Goal: Task Accomplishment & Management: Manage account settings

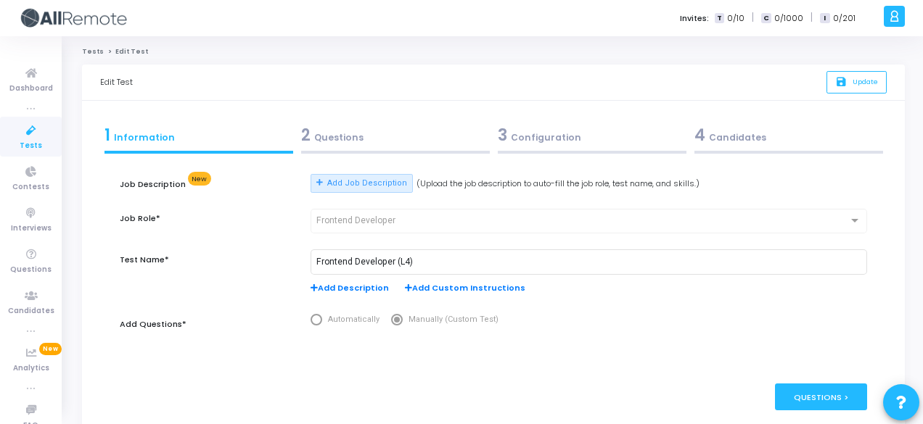
click at [408, 144] on div "2 Questions" at bounding box center [395, 135] width 189 height 24
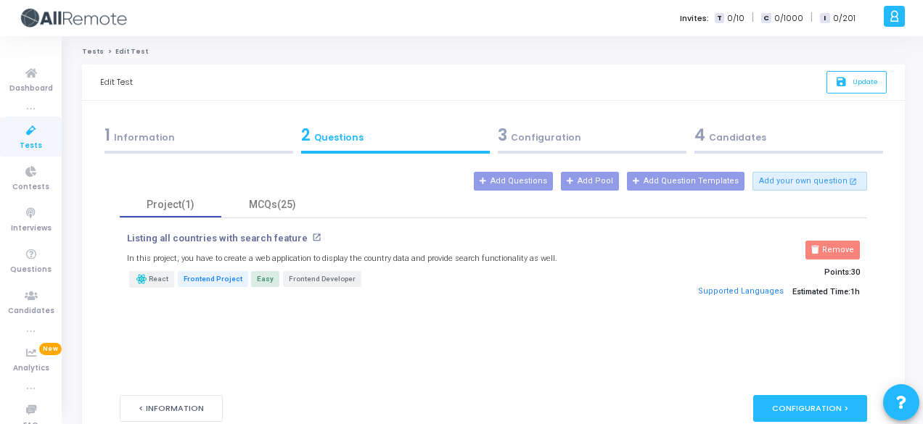
click at [246, 141] on div "1 Information" at bounding box center [198, 135] width 189 height 24
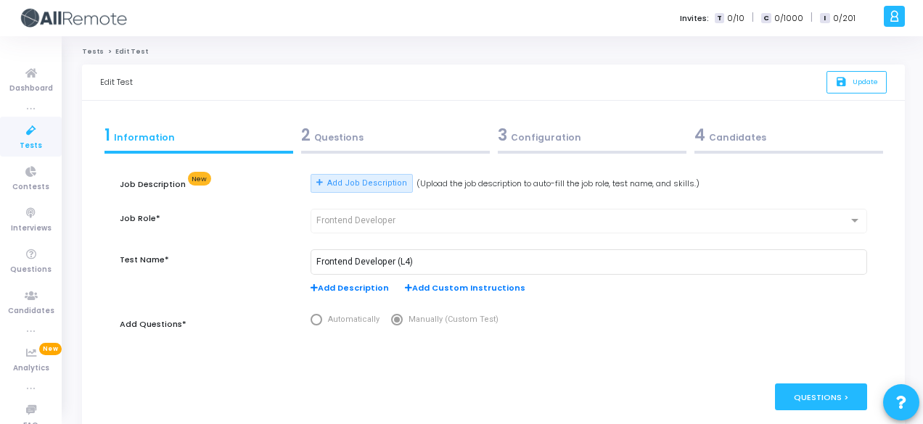
click at [349, 283] on span "Add Description" at bounding box center [349, 288] width 78 height 12
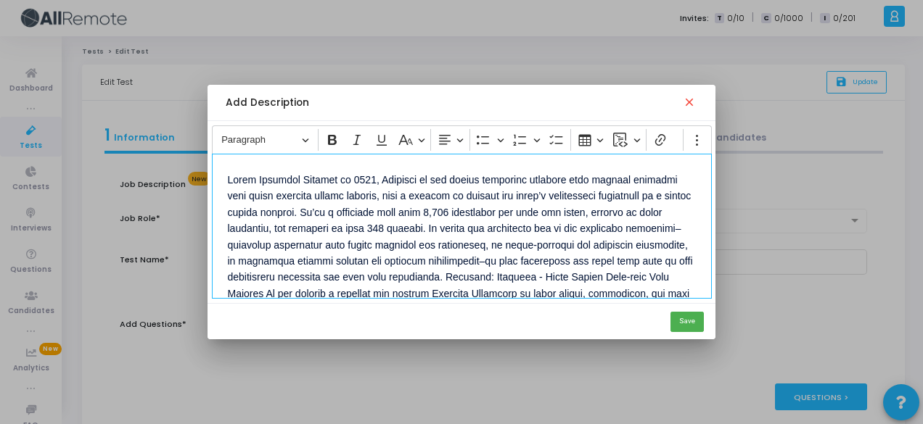
click at [300, 173] on p "Editor editing area: main" at bounding box center [462, 325] width 468 height 311
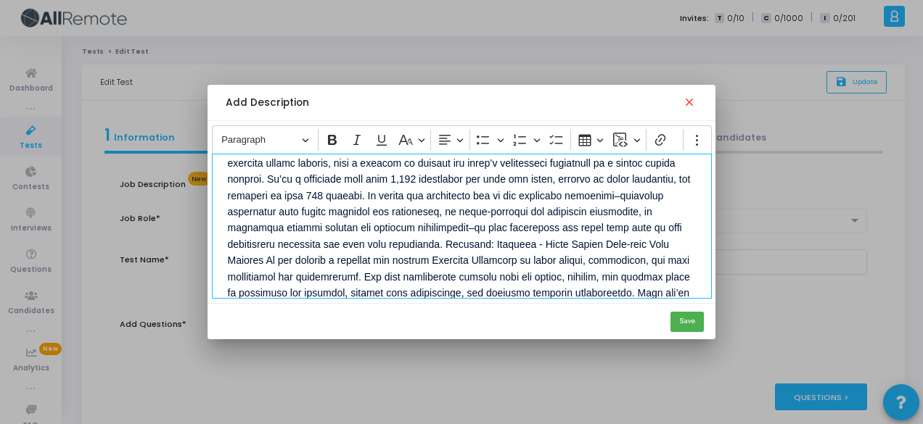
scroll to position [75, 0]
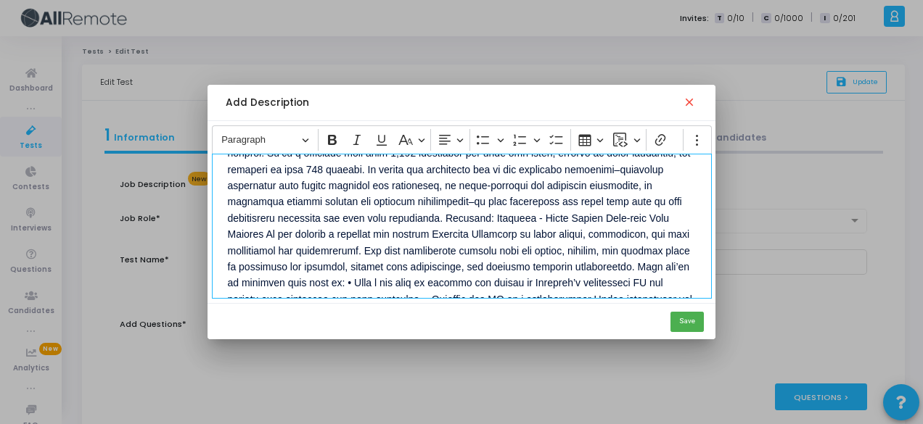
click at [500, 212] on p "About Payoneer" at bounding box center [462, 257] width 468 height 327
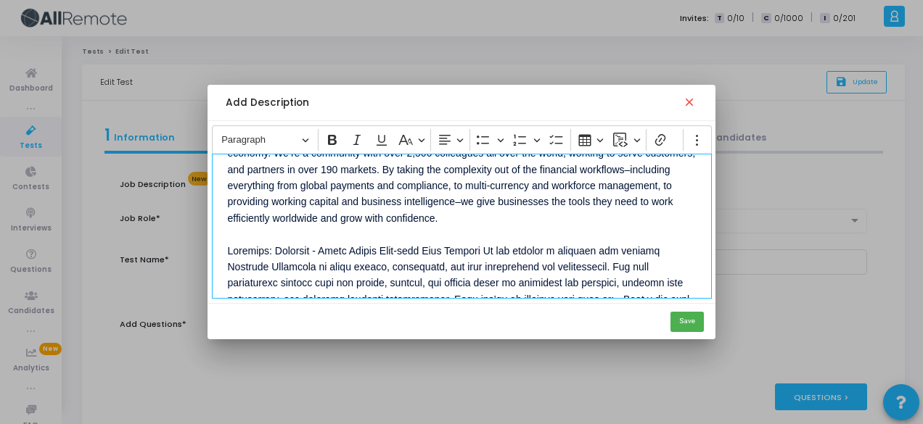
click at [349, 247] on p "About Payoneer Founded in [DATE], Payoneer is the global financial platform tha…" at bounding box center [462, 274] width 468 height 360
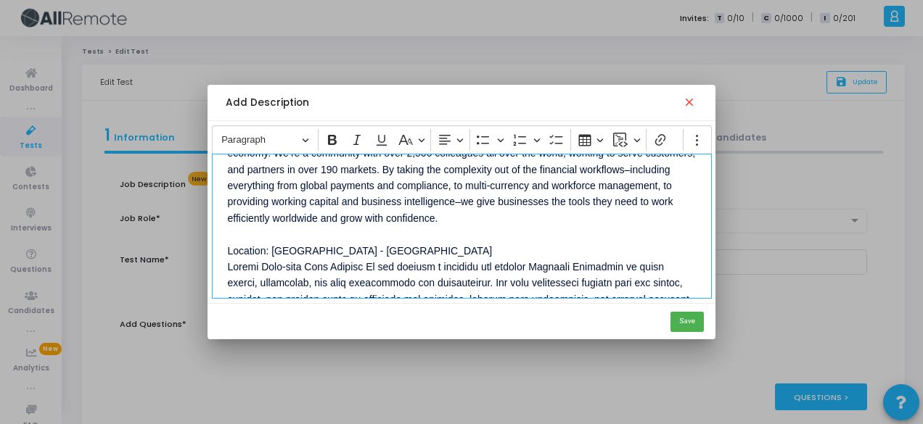
click at [298, 264] on p "About Payoneer Founded in [DATE], Payoneer is the global financial platform tha…" at bounding box center [462, 282] width 468 height 376
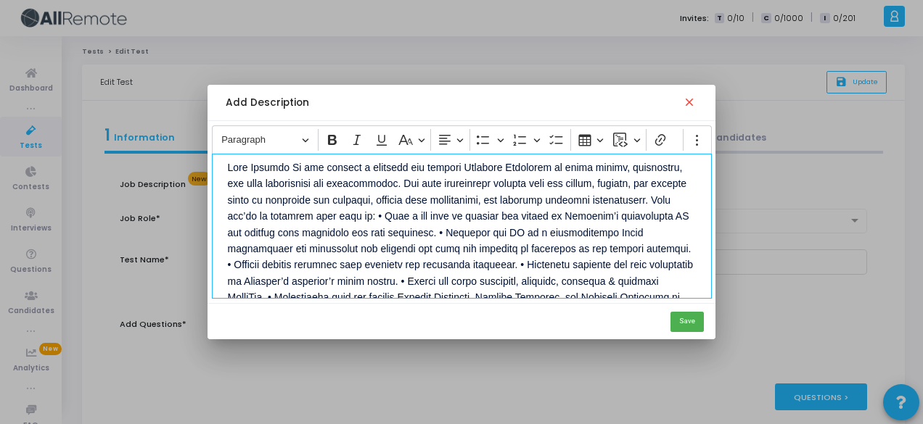
scroll to position [212, 0]
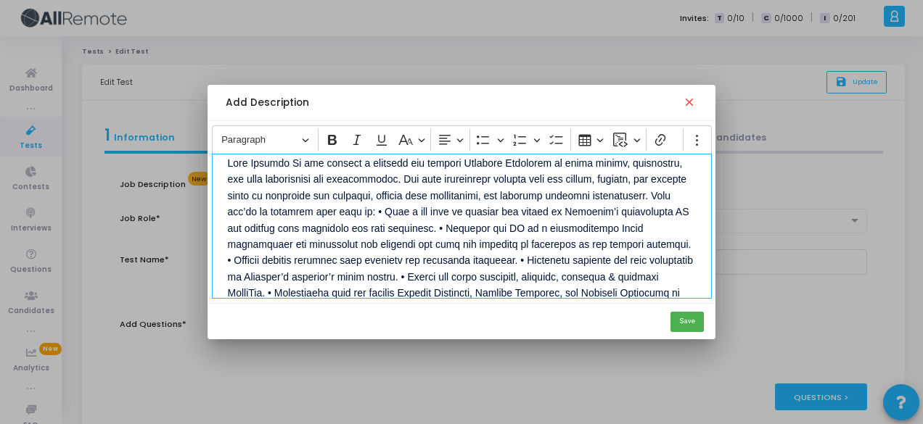
click at [297, 160] on p "About Payoneer Founded in [DATE], Payoneer is the global financial platform tha…" at bounding box center [462, 154] width 468 height 392
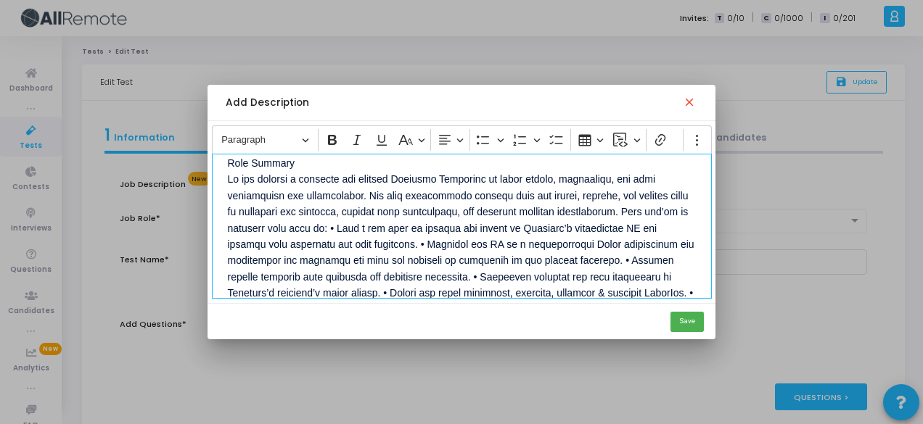
click at [664, 209] on p "About Payoneer Founded in [DATE], Payoneer is the global financial platform tha…" at bounding box center [462, 162] width 468 height 408
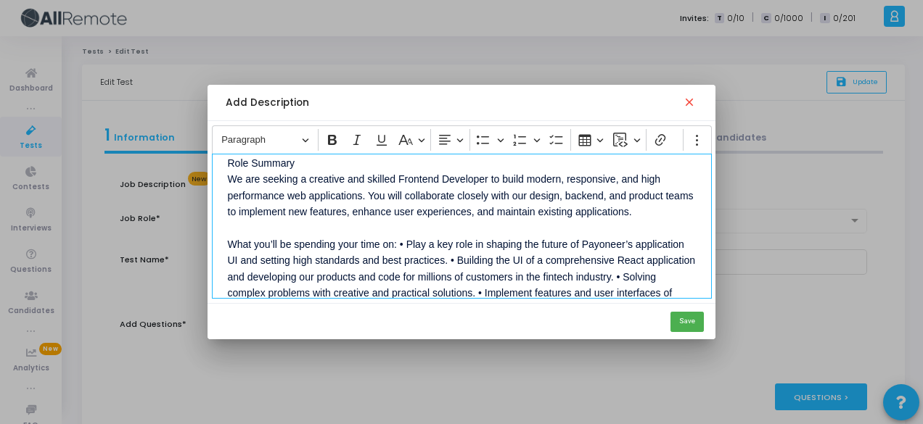
click at [398, 239] on p "About Payoneer Founded in [DATE], Payoneer is the global financial platform tha…" at bounding box center [462, 170] width 468 height 424
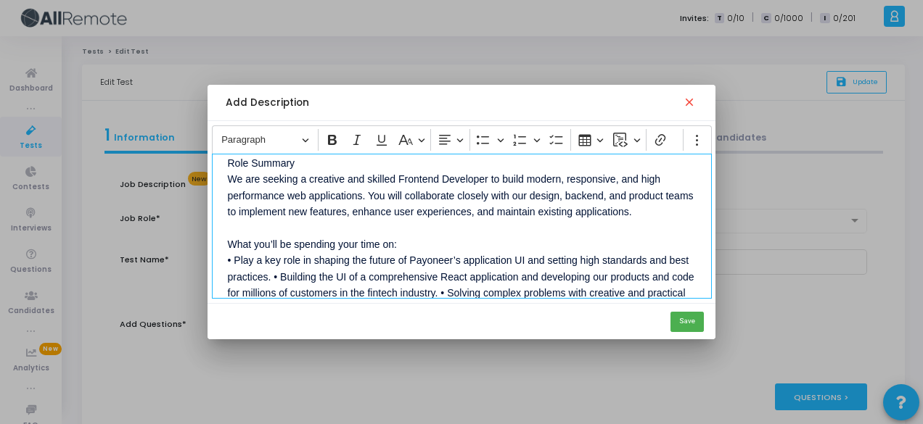
click at [271, 272] on p "About Payoneer Founded in [DATE], Payoneer is the global financial platform tha…" at bounding box center [462, 178] width 468 height 441
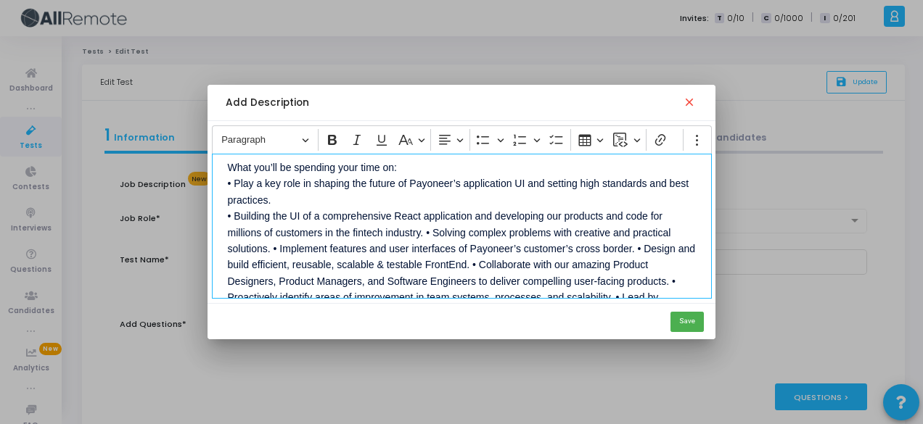
scroll to position [294, 0]
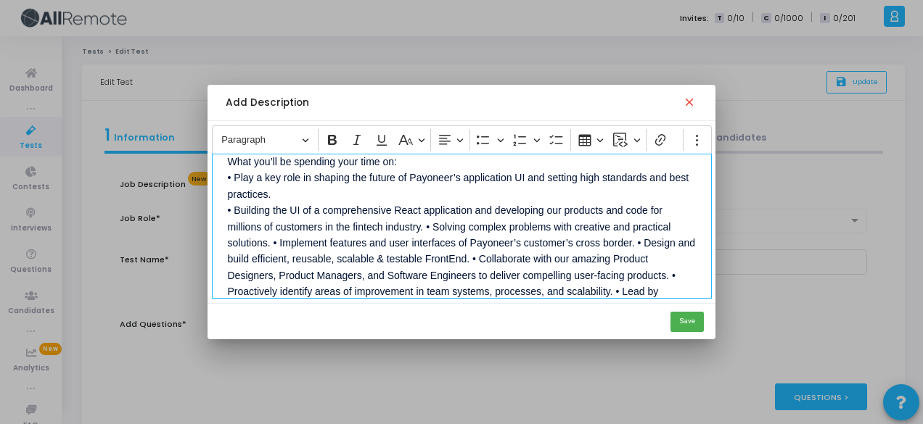
click at [424, 222] on p "About Payoneer Founded in [DATE], Payoneer is the global financial platform tha…" at bounding box center [462, 103] width 468 height 457
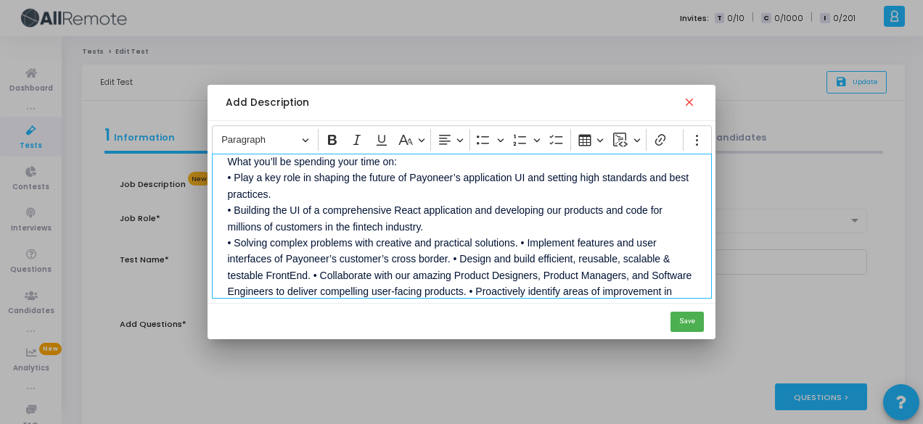
click at [516, 239] on p "About Payoneer Founded in [DATE], Payoneer is the global financial platform tha…" at bounding box center [462, 103] width 468 height 457
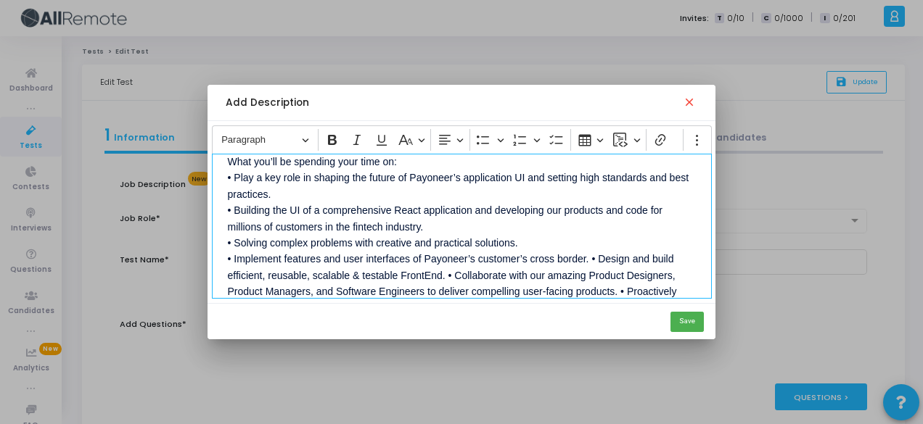
click at [589, 263] on p "About Payoneer Founded in [DATE], Payoneer is the global financial platform tha…" at bounding box center [462, 112] width 468 height 474
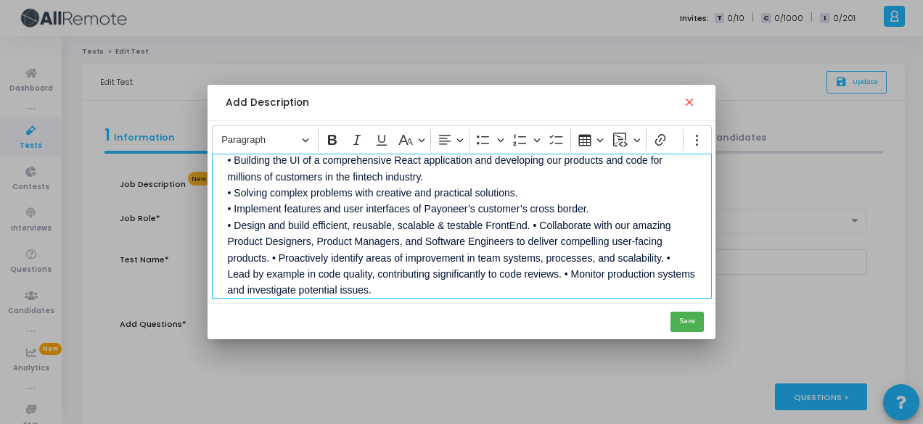
scroll to position [345, 0]
click at [529, 218] on p "About Payoneer Founded in [DATE], Payoneer is the global financial platform tha…" at bounding box center [462, 61] width 468 height 474
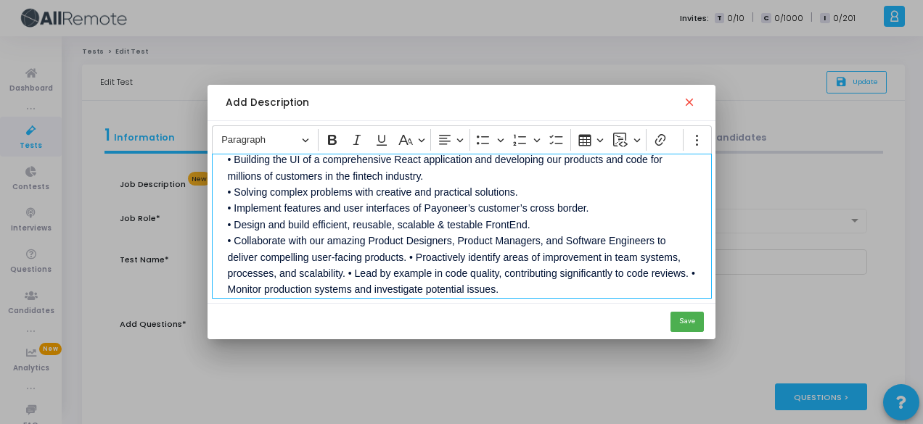
click at [407, 255] on p "About Payoneer Founded in [DATE], Payoneer is the global financial platform tha…" at bounding box center [462, 61] width 468 height 474
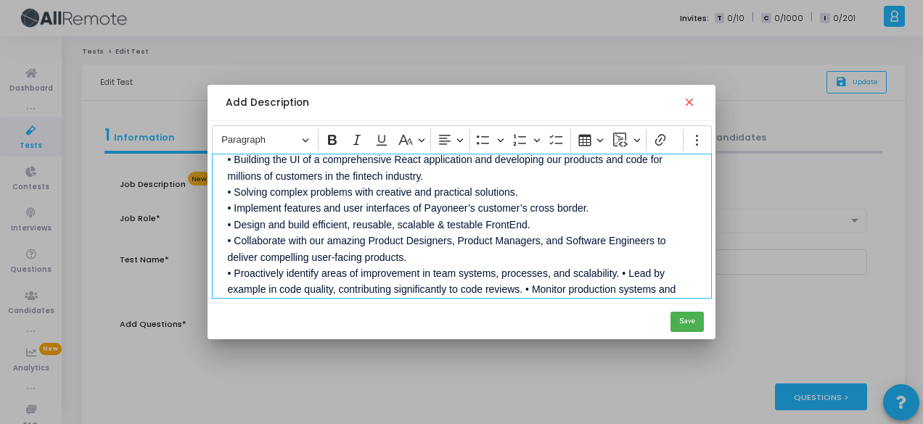
click at [619, 269] on p "About Payoneer Founded in [DATE], Payoneer is the global financial platform tha…" at bounding box center [462, 69] width 468 height 490
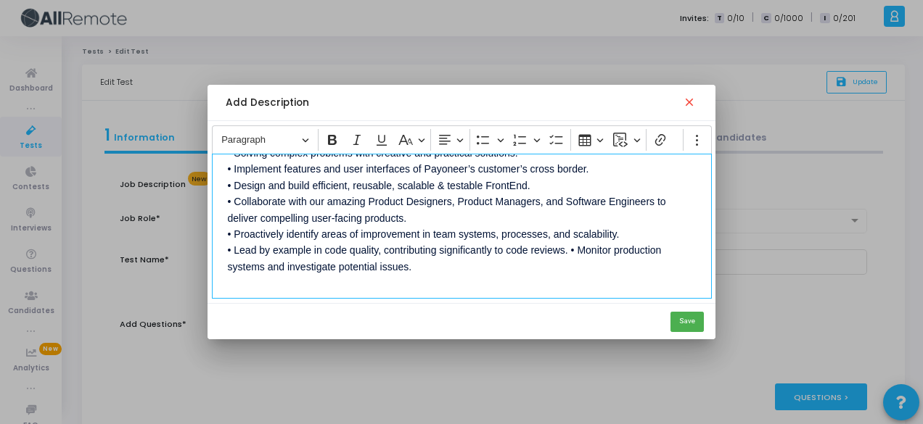
click at [568, 248] on p "About Payoneer Founded in [DATE], Payoneer is the global financial platform tha…" at bounding box center [462, 30] width 468 height 490
click at [689, 326] on button "Save" at bounding box center [686, 322] width 33 height 20
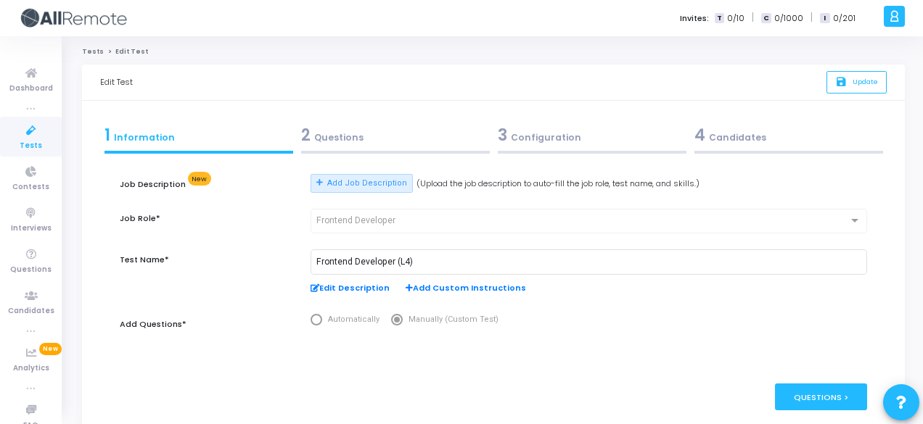
click at [416, 152] on div at bounding box center [395, 152] width 189 height 3
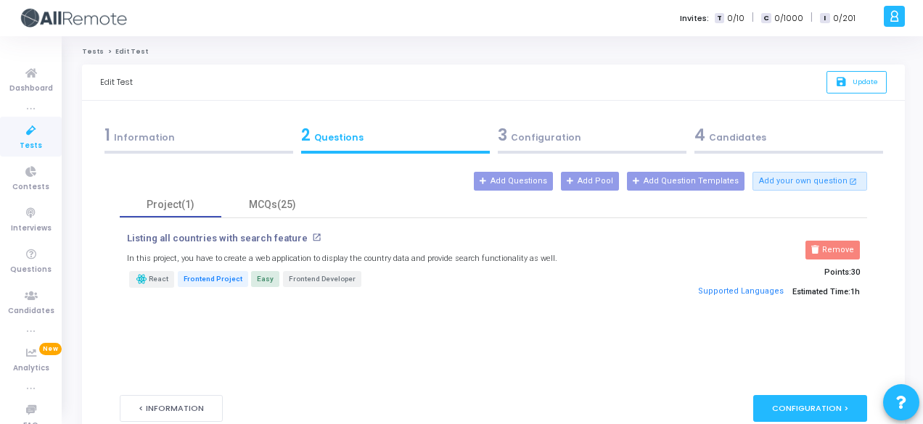
click at [609, 135] on div "3 Configuration" at bounding box center [592, 135] width 189 height 24
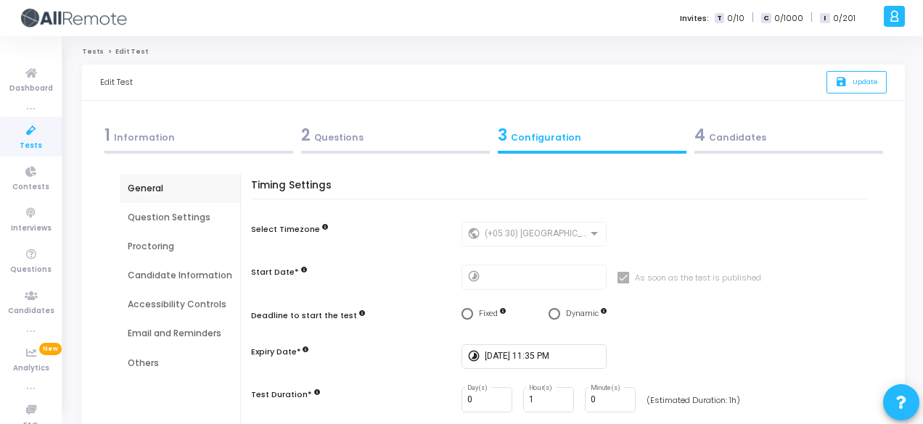
click at [777, 136] on div "4 Candidates" at bounding box center [788, 135] width 189 height 24
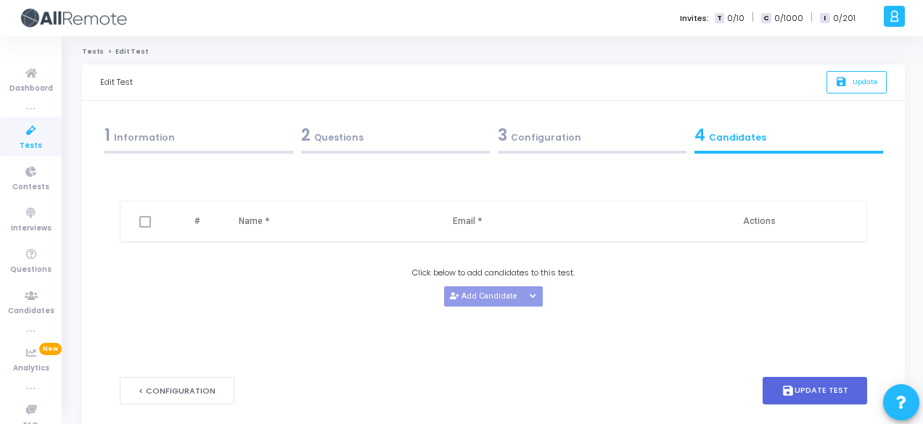
click at [617, 128] on div "3 Configuration" at bounding box center [592, 135] width 189 height 24
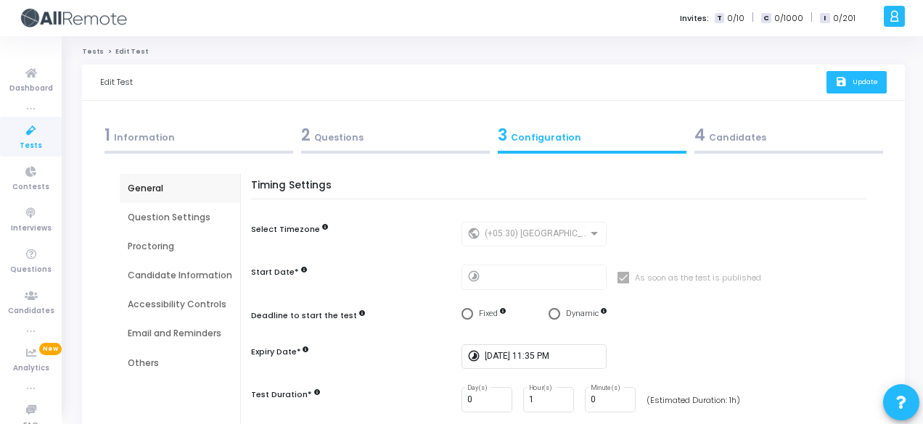
click at [844, 88] on icon "save" at bounding box center [842, 82] width 15 height 12
click at [376, 157] on div "2 Questions" at bounding box center [395, 138] width 197 height 39
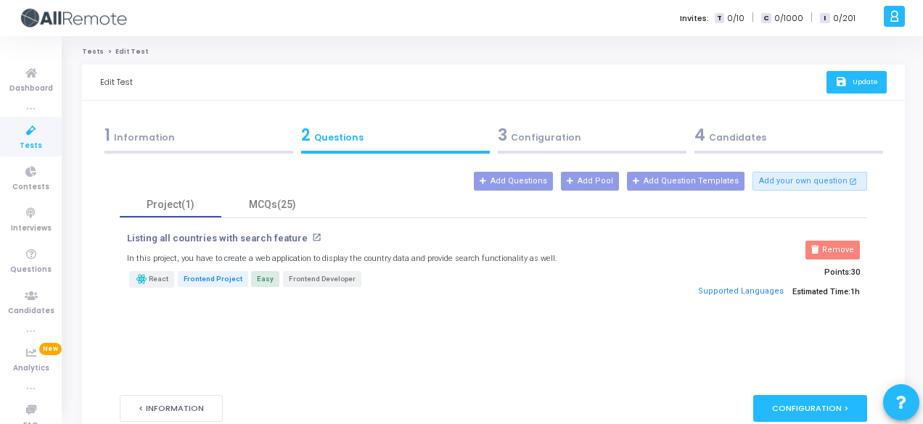
click at [176, 130] on div "1 Information" at bounding box center [198, 135] width 189 height 24
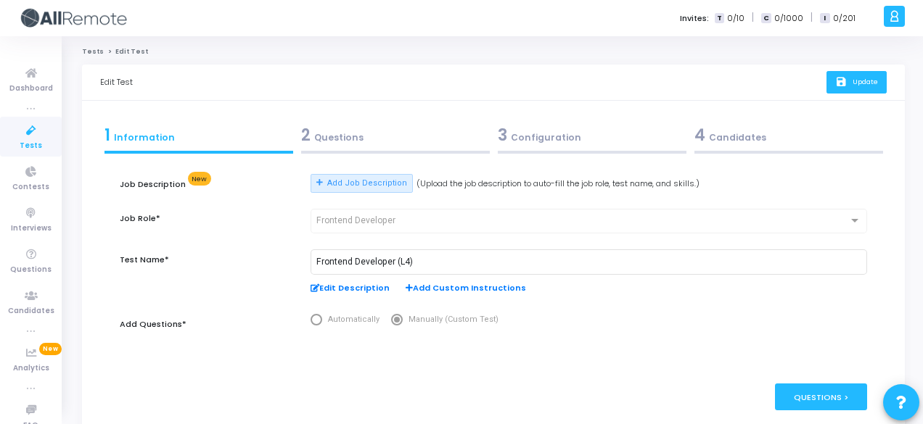
click at [371, 289] on span "Edit Description" at bounding box center [349, 288] width 79 height 12
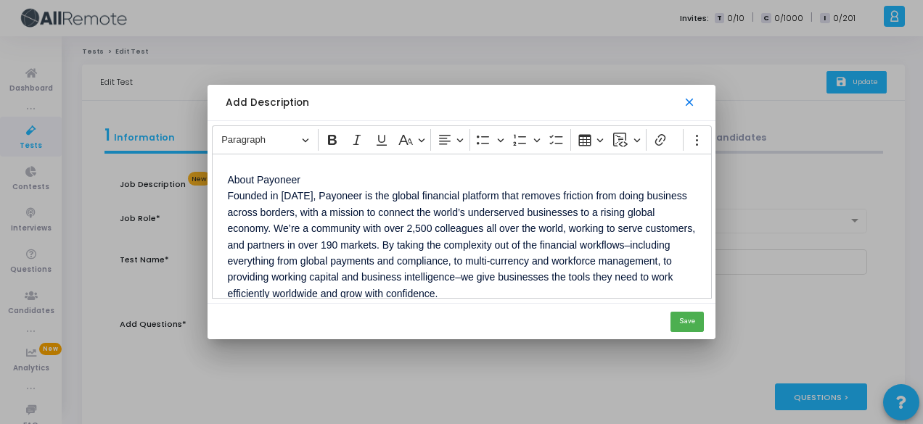
click at [688, 102] on mat-icon "close" at bounding box center [689, 103] width 15 height 15
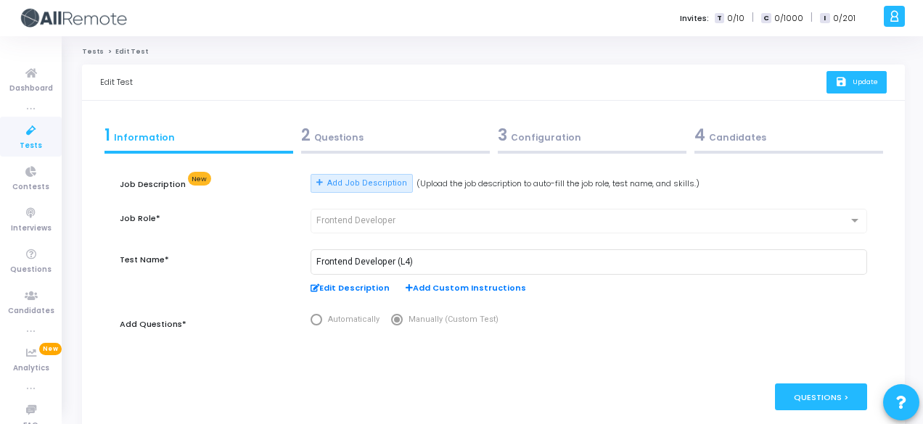
click at [381, 140] on div "2 Questions" at bounding box center [395, 135] width 189 height 24
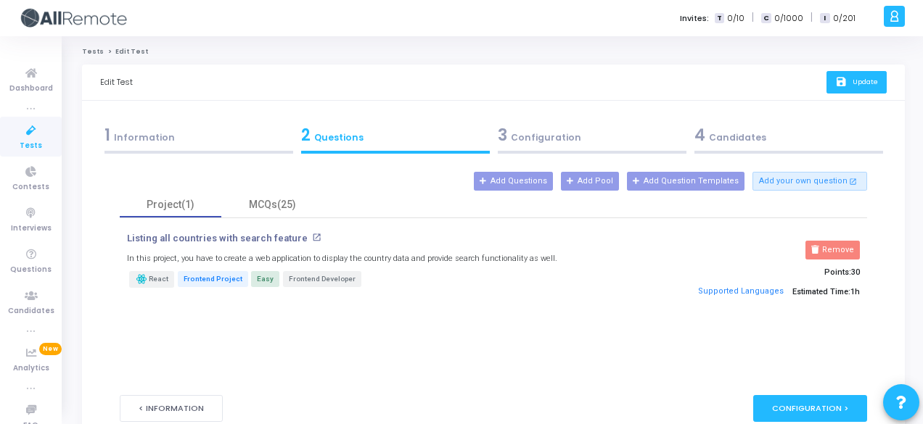
click at [559, 141] on div "3 Configuration" at bounding box center [592, 135] width 189 height 24
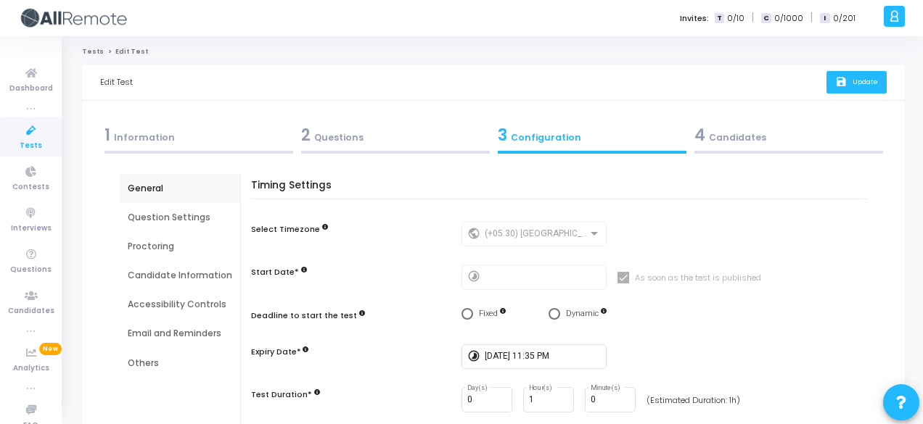
click at [763, 134] on div "4 Candidates" at bounding box center [788, 135] width 189 height 24
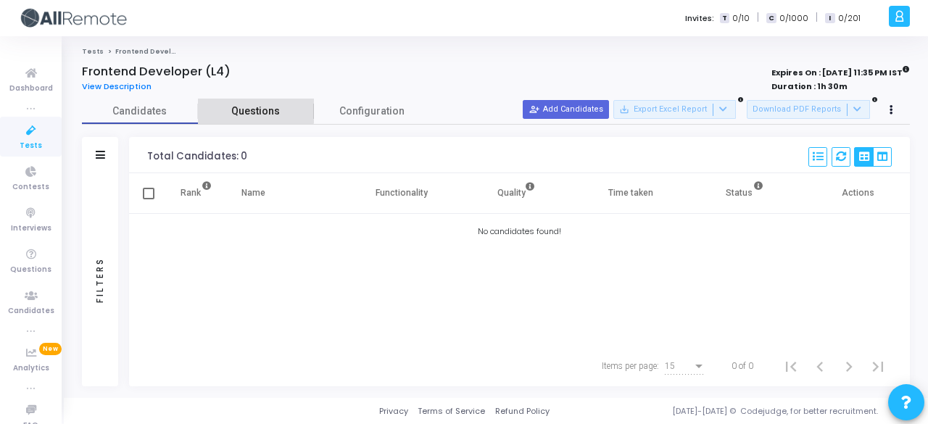
click at [251, 107] on span "Questions" at bounding box center [256, 111] width 116 height 15
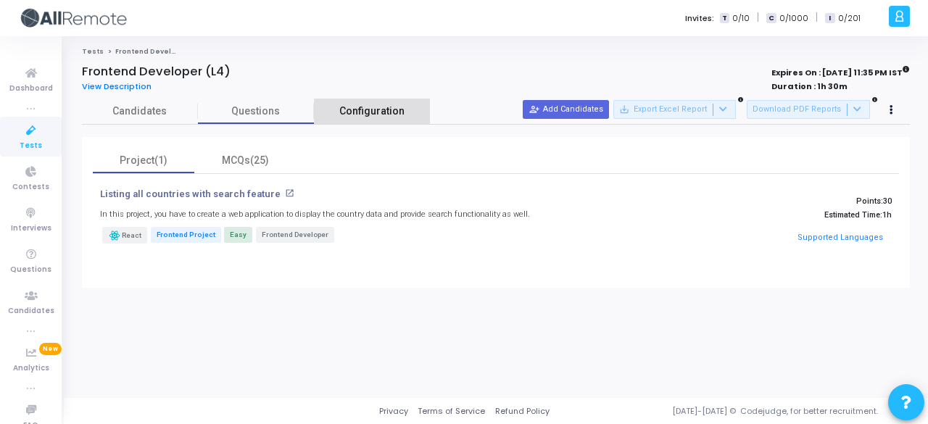
click at [362, 107] on span "Configuration" at bounding box center [371, 111] width 65 height 15
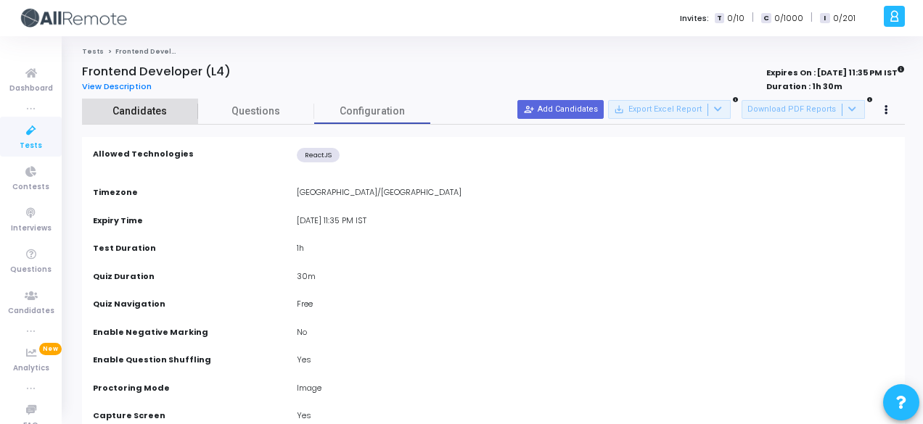
click at [159, 108] on span "Candidates" at bounding box center [140, 111] width 116 height 15
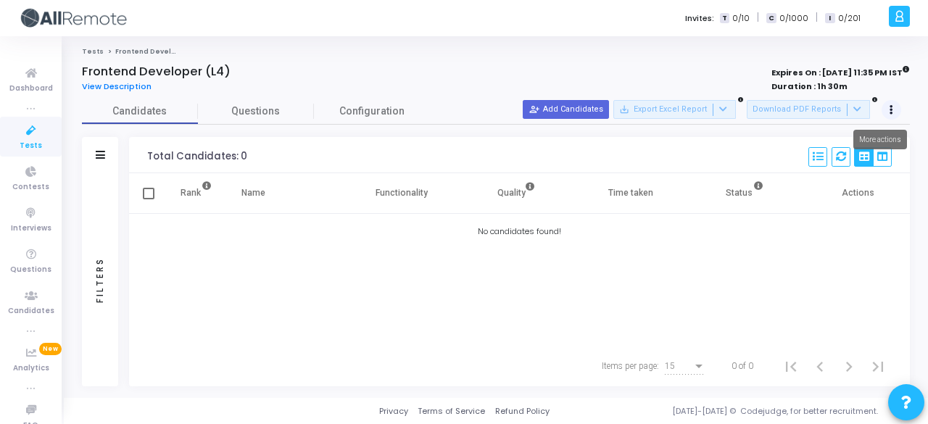
click at [890, 104] on button at bounding box center [892, 110] width 20 height 20
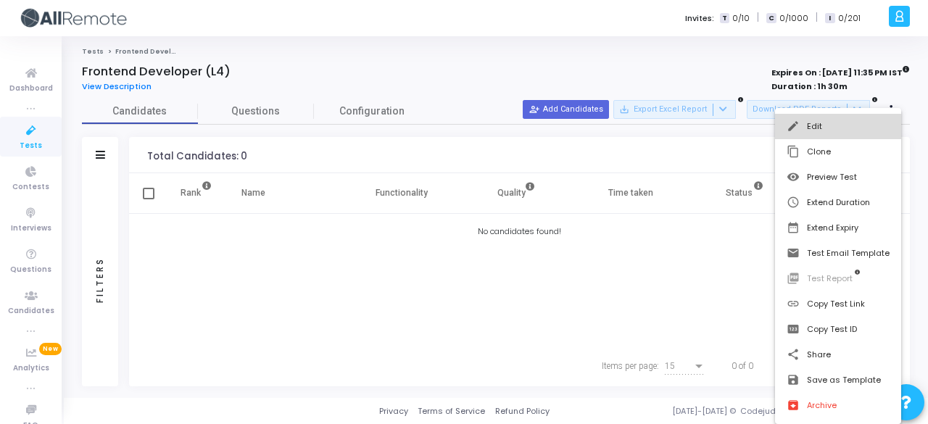
click at [870, 128] on button "edit Edit" at bounding box center [838, 126] width 126 height 25
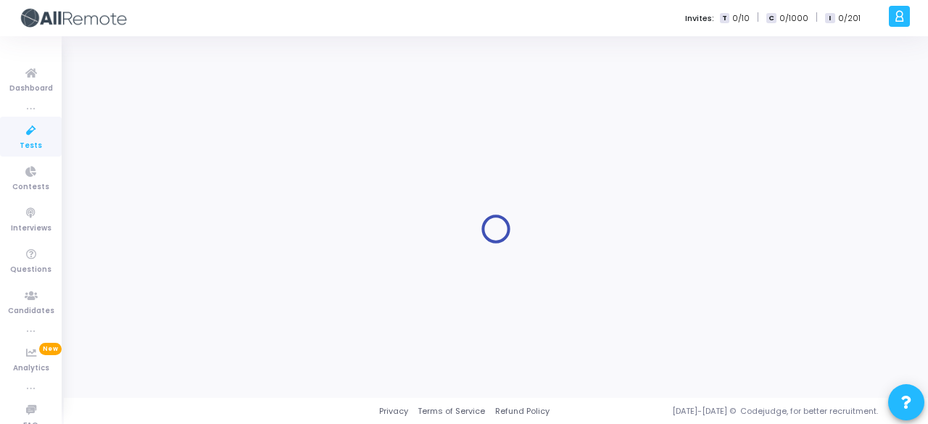
type input "Frontend Developer (L4)"
type input "[DATE] 11:35 PM"
type input "1"
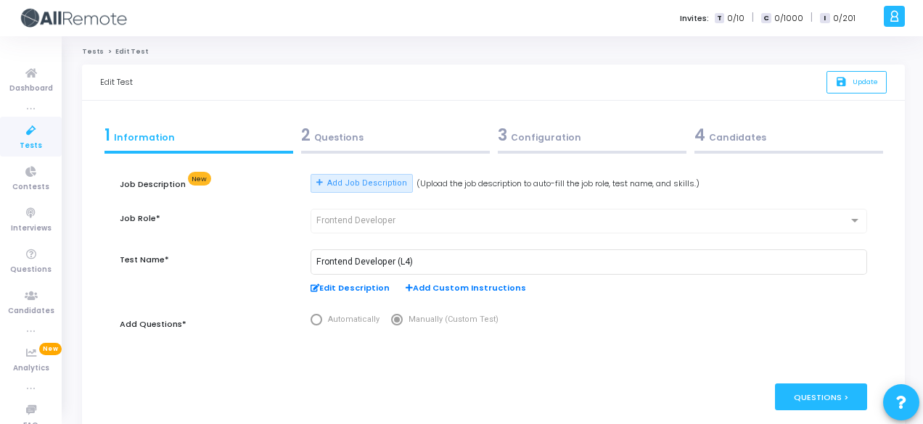
click at [778, 136] on div "4 Candidates" at bounding box center [788, 135] width 189 height 24
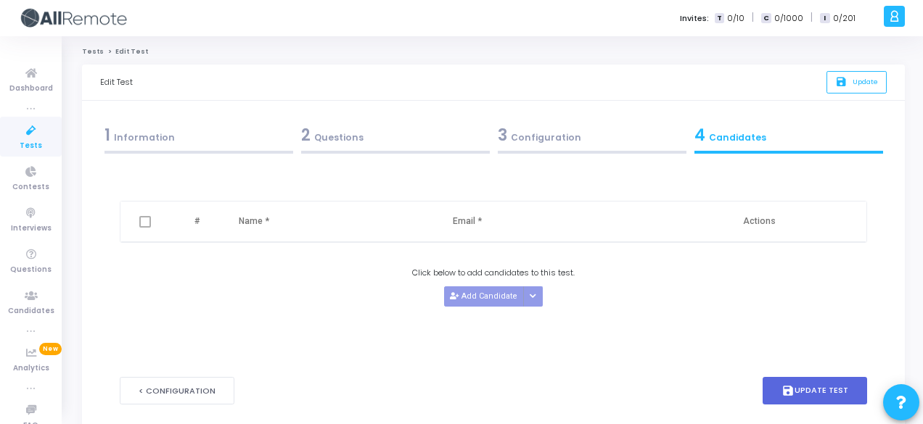
click at [593, 147] on div "3 Configuration" at bounding box center [591, 138] width 197 height 39
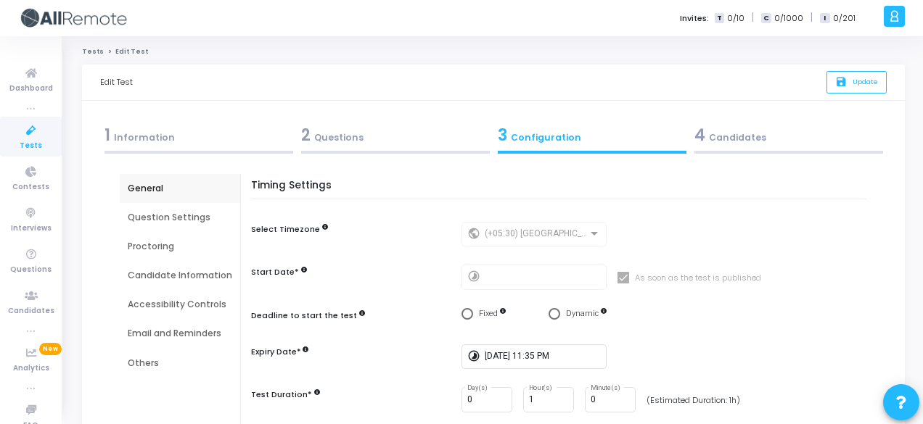
click at [527, 228] on div "(+05:30) [GEOGRAPHIC_DATA]/[GEOGRAPHIC_DATA]" at bounding box center [542, 233] width 116 height 27
click at [389, 144] on div "2 Questions" at bounding box center [395, 135] width 189 height 24
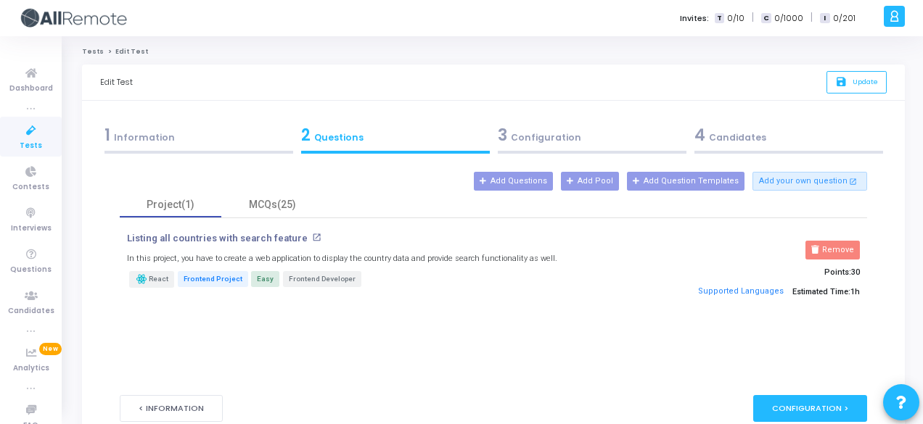
click at [606, 133] on div "3 Configuration" at bounding box center [592, 135] width 189 height 24
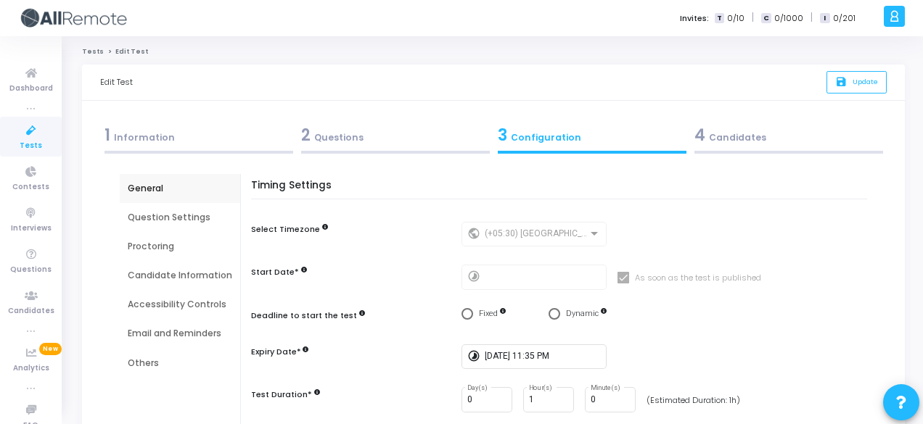
click at [171, 207] on div "Question Settings" at bounding box center [180, 217] width 120 height 29
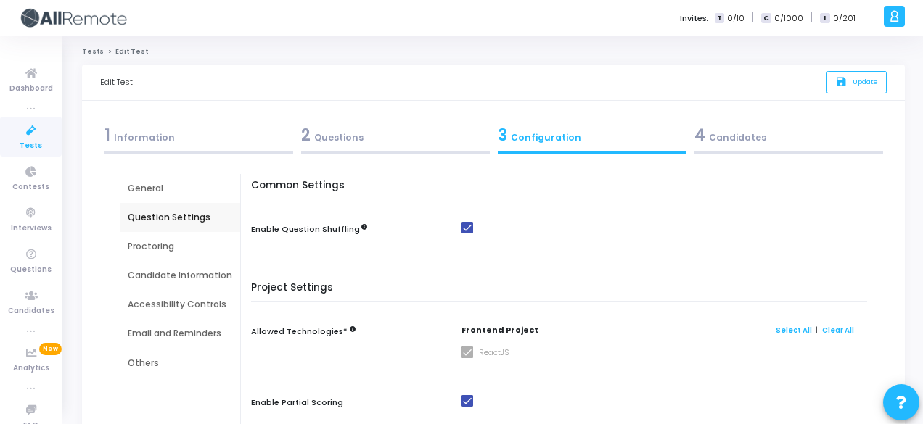
click at [174, 244] on div "Proctoring" at bounding box center [180, 246] width 104 height 13
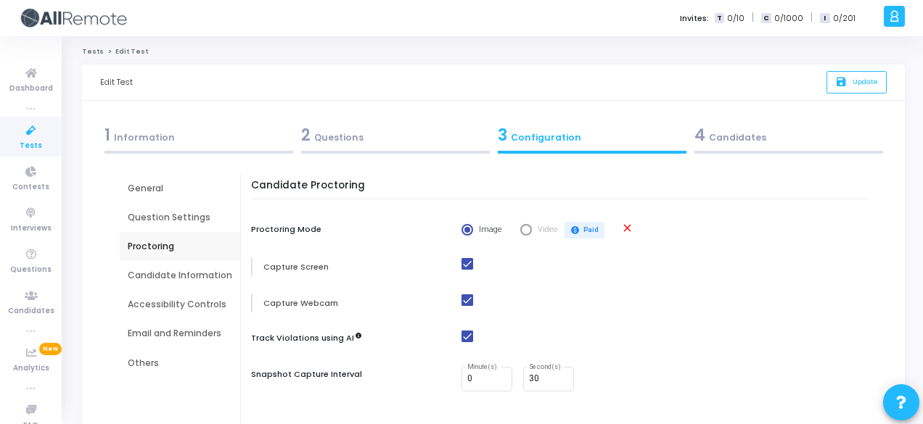
click at [176, 278] on div "Candidate Information" at bounding box center [180, 275] width 104 height 13
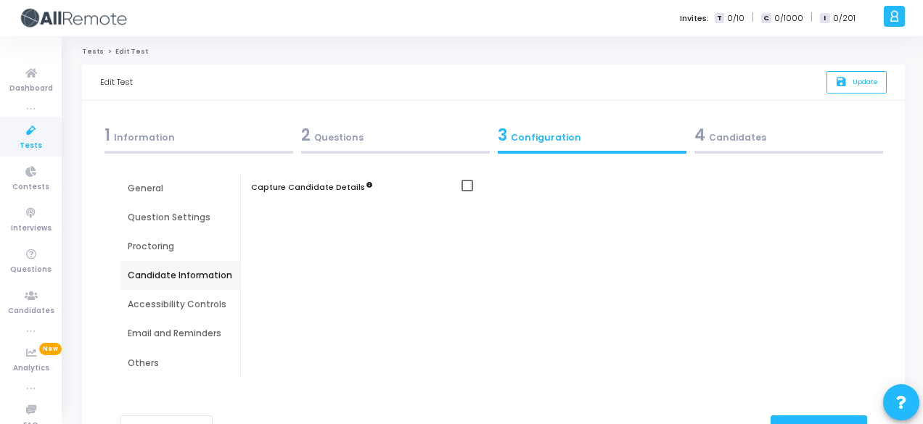
click at [454, 185] on div "Capture Candidate Details" at bounding box center [562, 189] width 623 height 18
click at [463, 185] on span at bounding box center [467, 186] width 12 height 12
click at [466, 191] on input "checkbox" at bounding box center [466, 191] width 1 height 1
checkbox input "true"
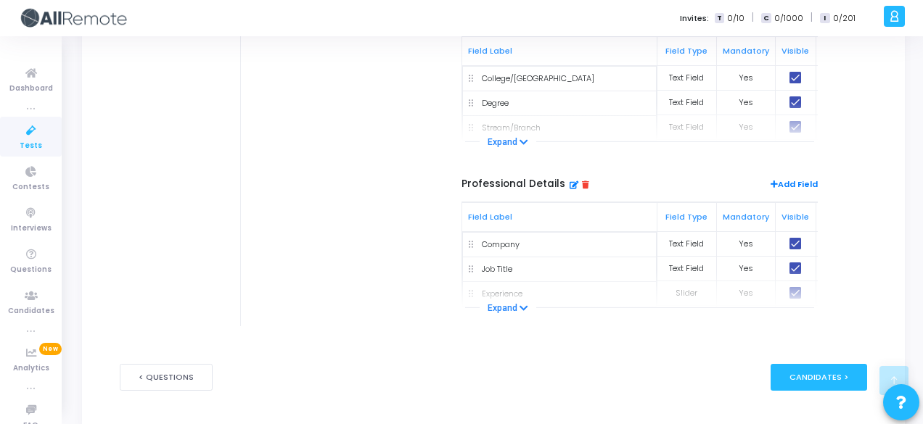
scroll to position [469, 0]
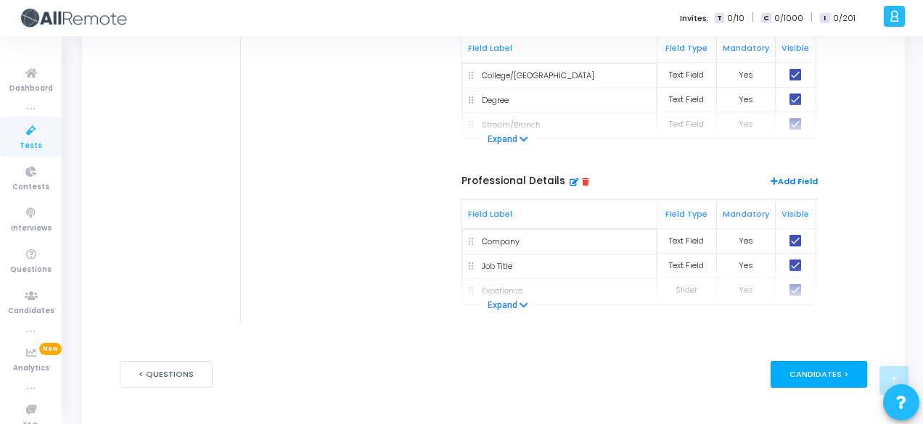
click at [815, 370] on div "Candidates >" at bounding box center [818, 374] width 96 height 27
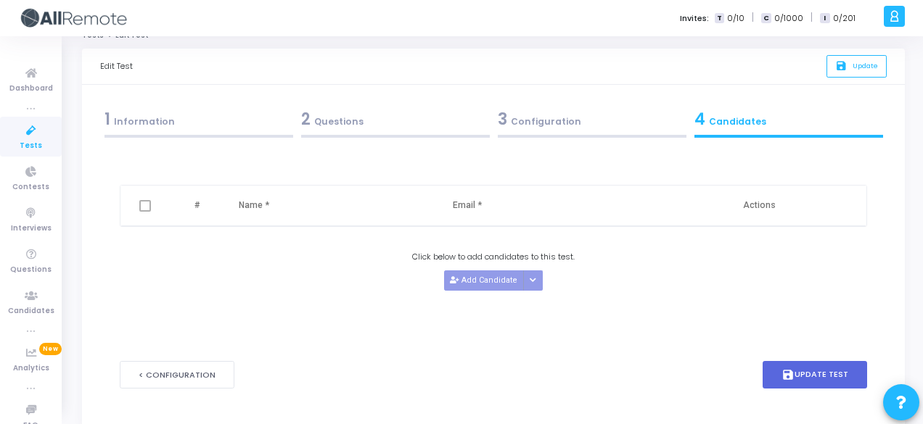
scroll to position [8, 0]
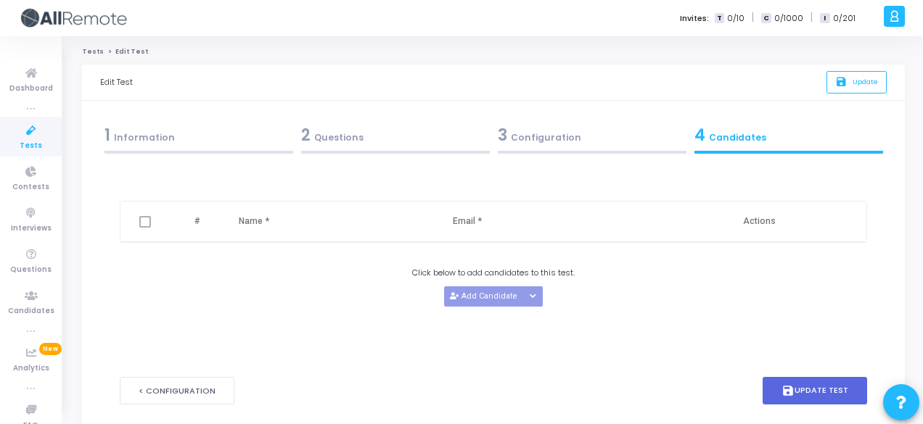
click at [815, 370] on div "< Configuration save Update Test" at bounding box center [493, 391] width 747 height 72
click at [821, 388] on button "save Update Test" at bounding box center [814, 391] width 104 height 28
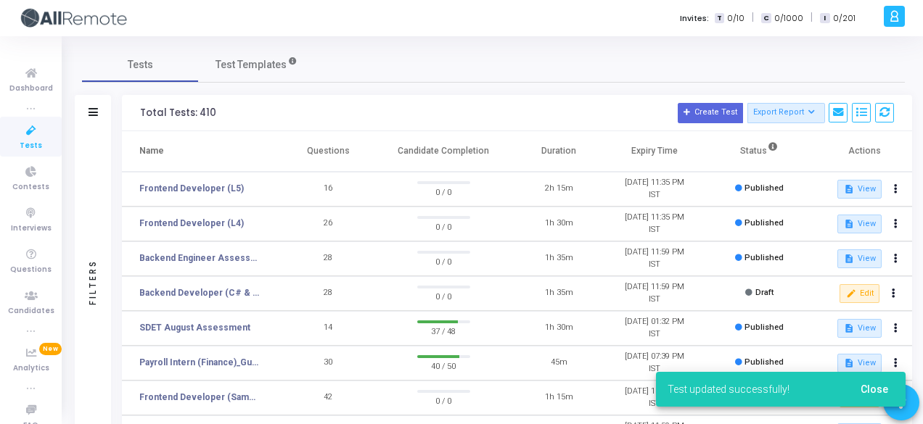
click at [821, 388] on cj-snackbar "Test updated successfully! Close" at bounding box center [780, 389] width 249 height 35
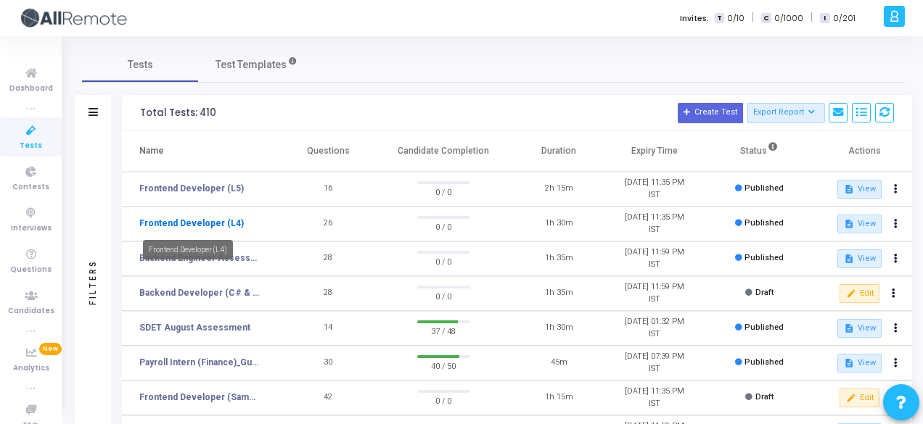
click at [216, 226] on link "Frontend Developer (L4)" at bounding box center [191, 223] width 104 height 13
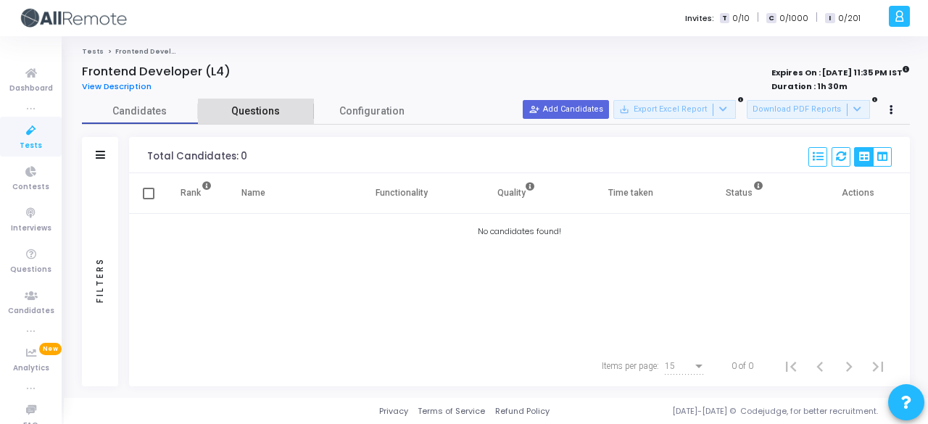
click at [244, 110] on span "Questions" at bounding box center [256, 111] width 116 height 15
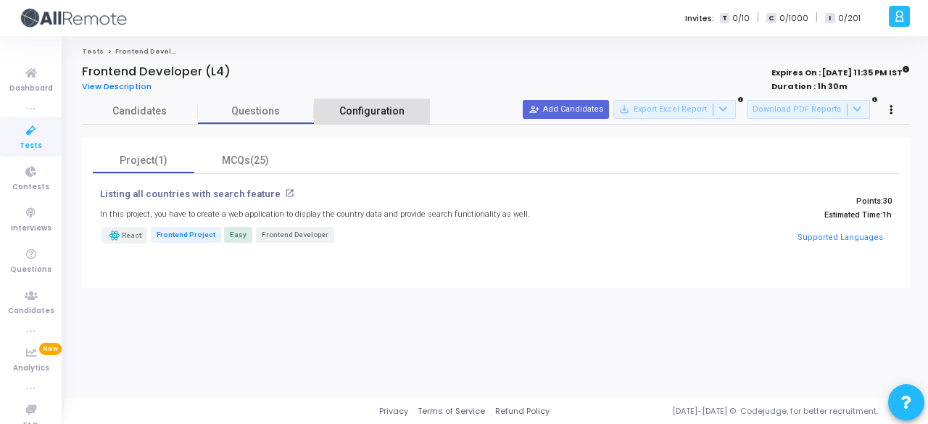
click at [405, 112] on link "Configuration" at bounding box center [372, 111] width 116 height 25
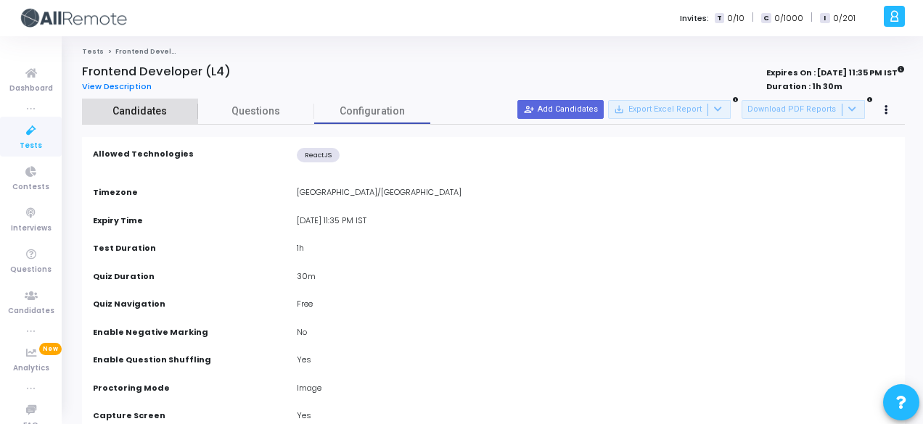
click at [182, 108] on span "Candidates" at bounding box center [140, 111] width 116 height 15
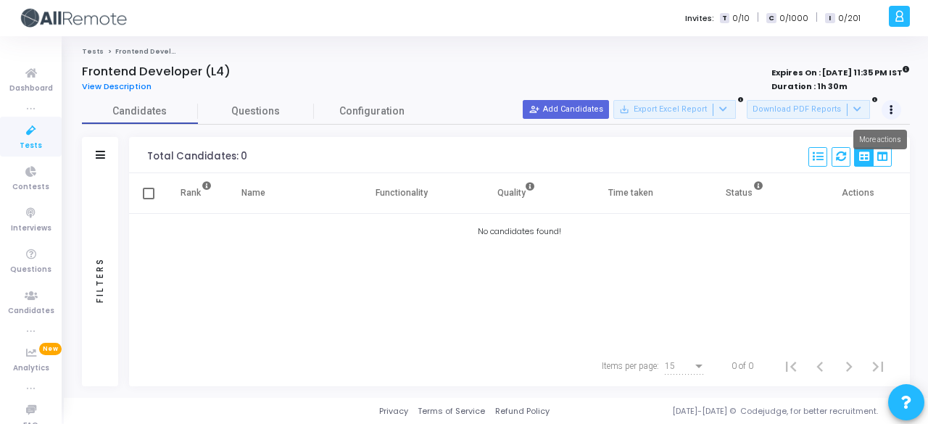
click at [895, 107] on button at bounding box center [892, 110] width 20 height 20
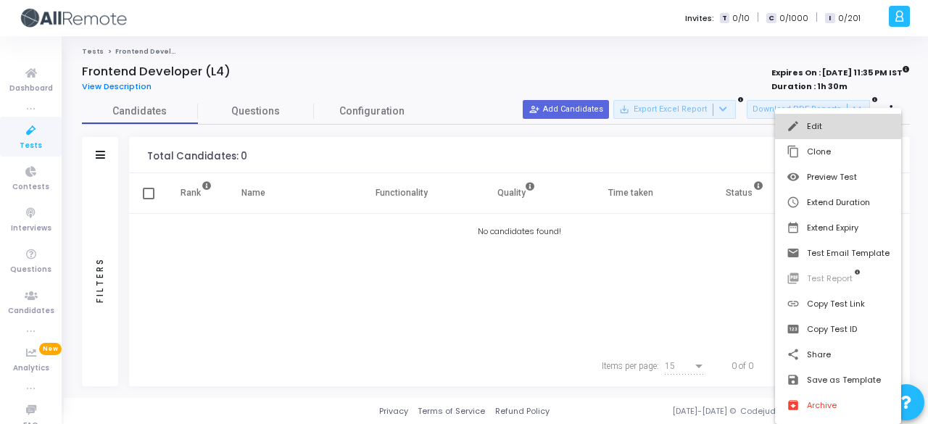
click at [833, 127] on button "edit Edit" at bounding box center [838, 126] width 126 height 25
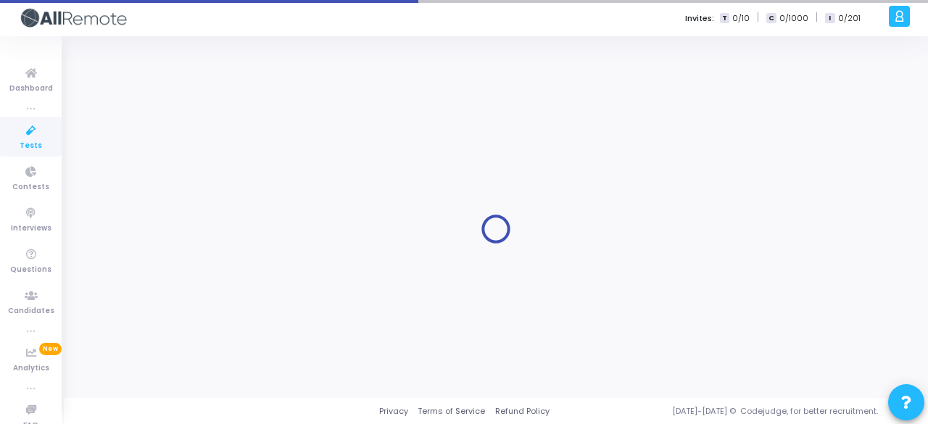
type input "Frontend Developer (L4)"
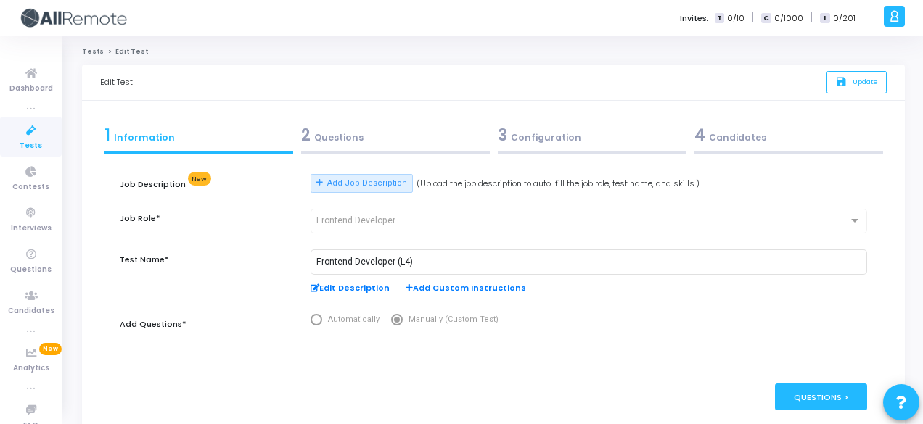
click at [384, 140] on div "2 Questions" at bounding box center [395, 135] width 189 height 24
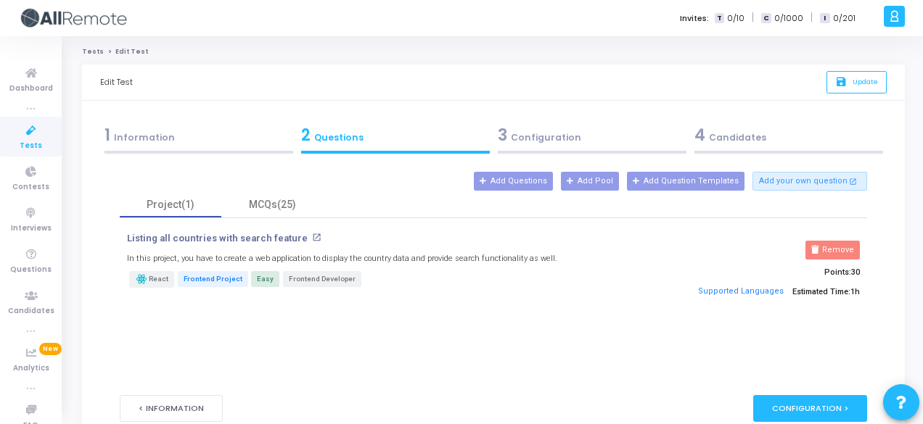
click at [573, 133] on div "3 Configuration" at bounding box center [592, 135] width 189 height 24
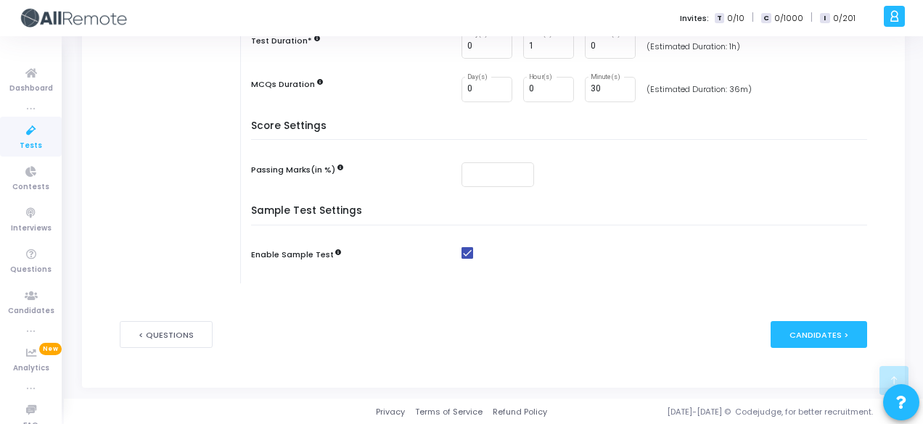
scroll to position [76, 0]
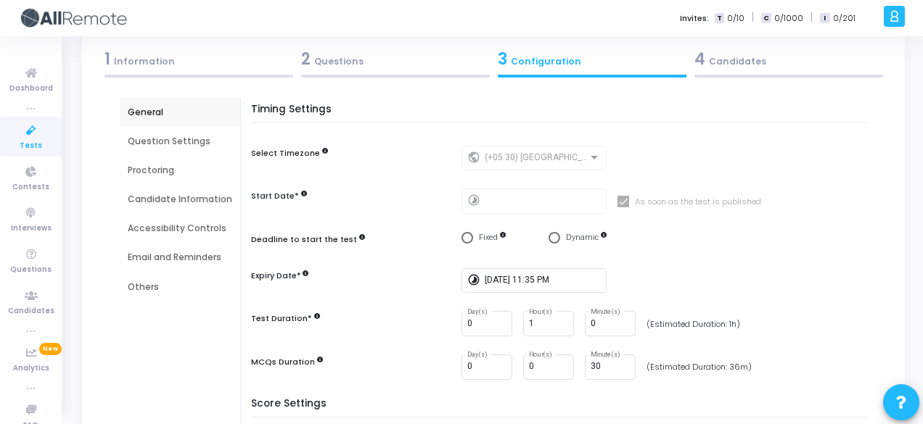
click at [150, 150] on div "Question Settings" at bounding box center [180, 141] width 120 height 29
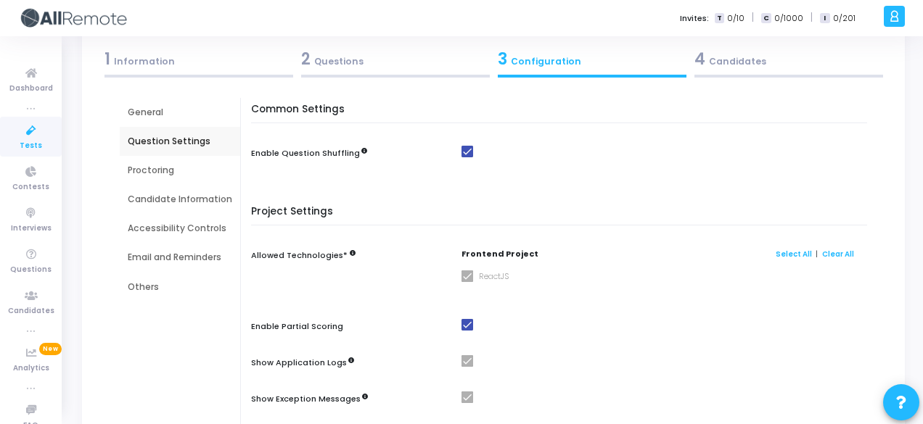
click at [160, 169] on div "Proctoring" at bounding box center [180, 170] width 104 height 13
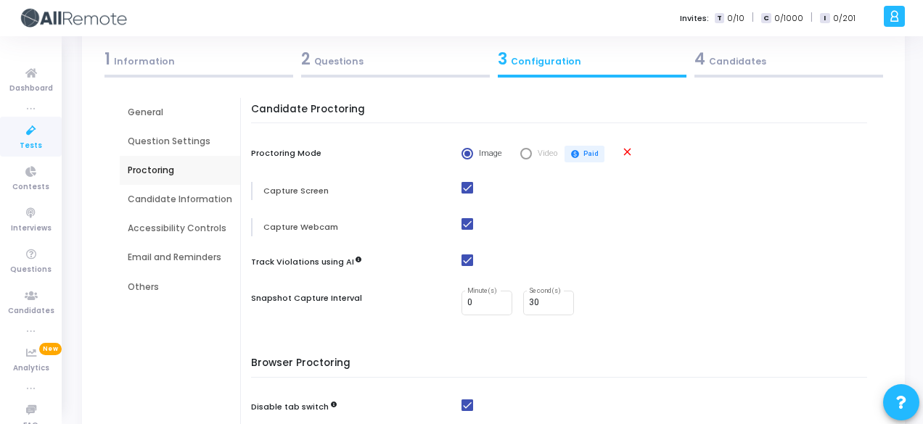
click at [165, 191] on div "Candidate Information" at bounding box center [180, 199] width 120 height 29
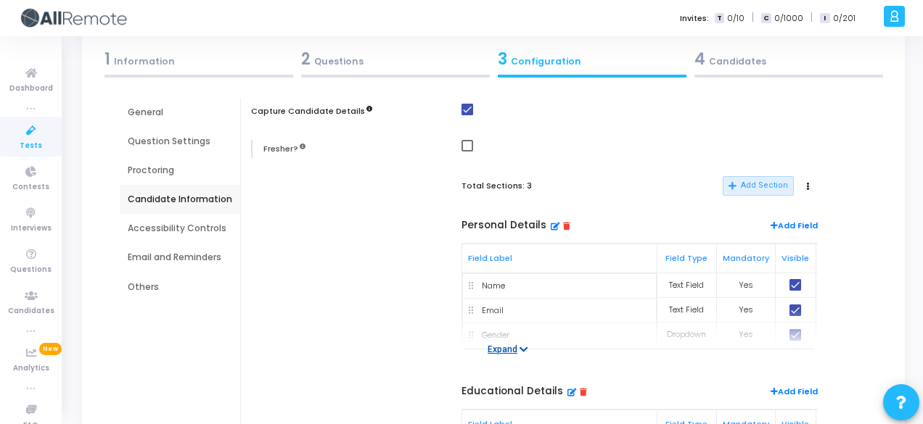
click at [494, 344] on button "Expand" at bounding box center [507, 349] width 57 height 15
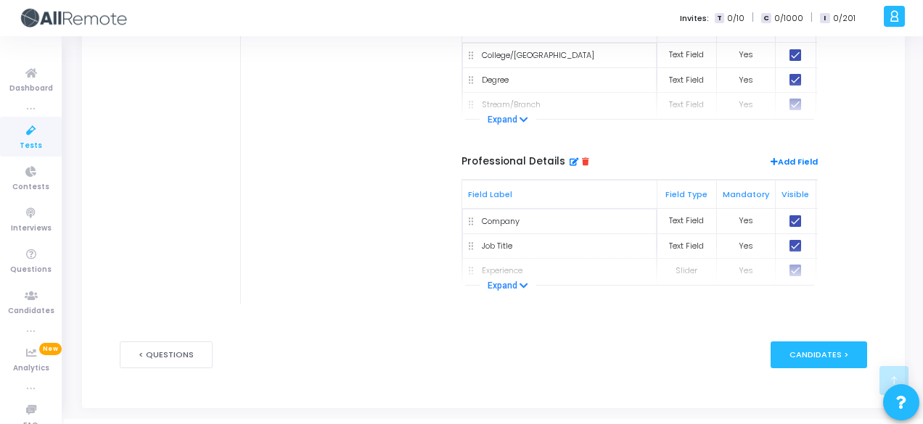
scroll to position [551, 0]
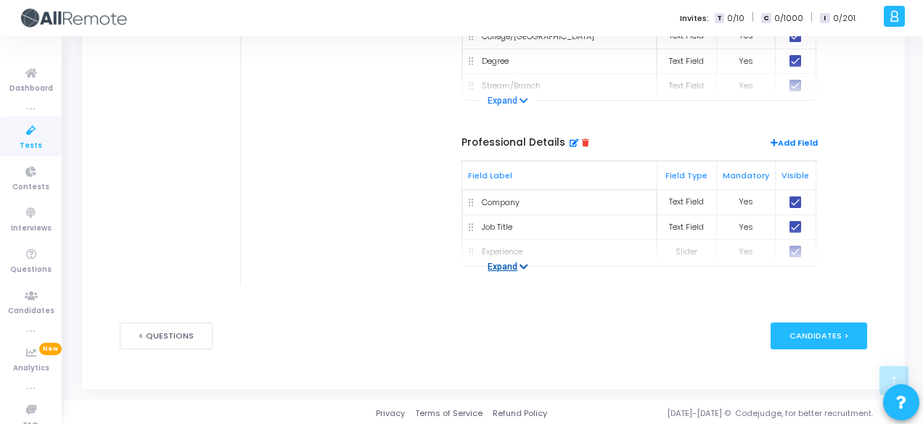
click at [509, 260] on button "Expand" at bounding box center [507, 267] width 57 height 15
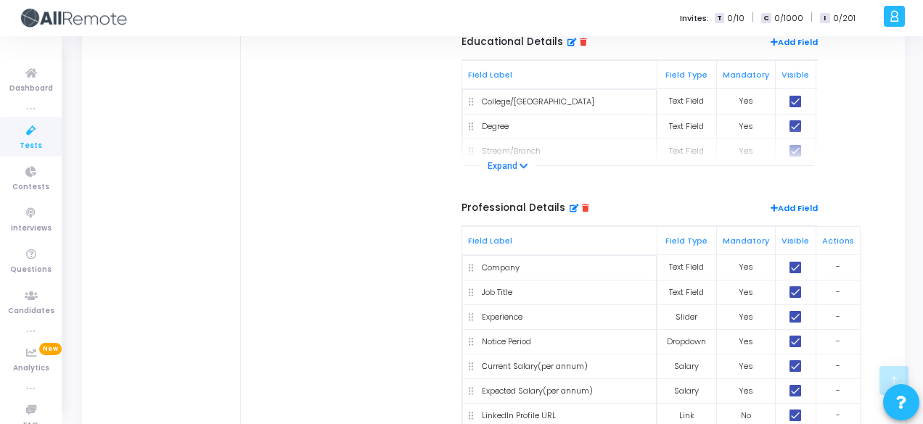
scroll to position [710, 0]
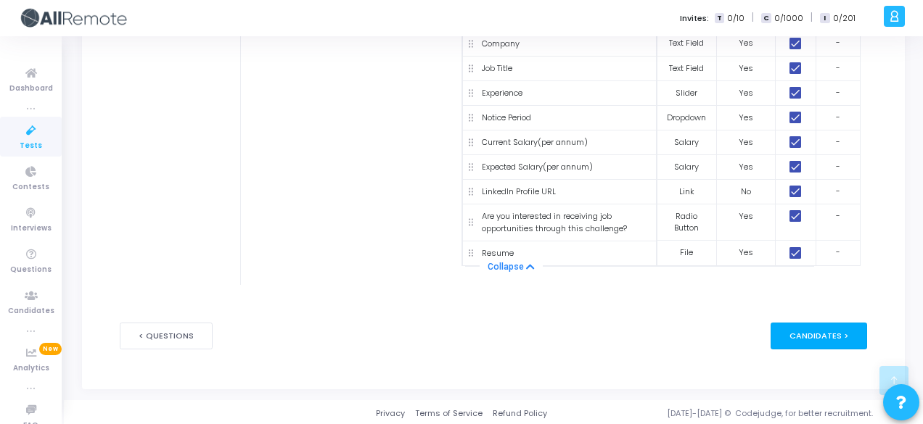
click at [783, 323] on div "Candidates >" at bounding box center [818, 336] width 96 height 27
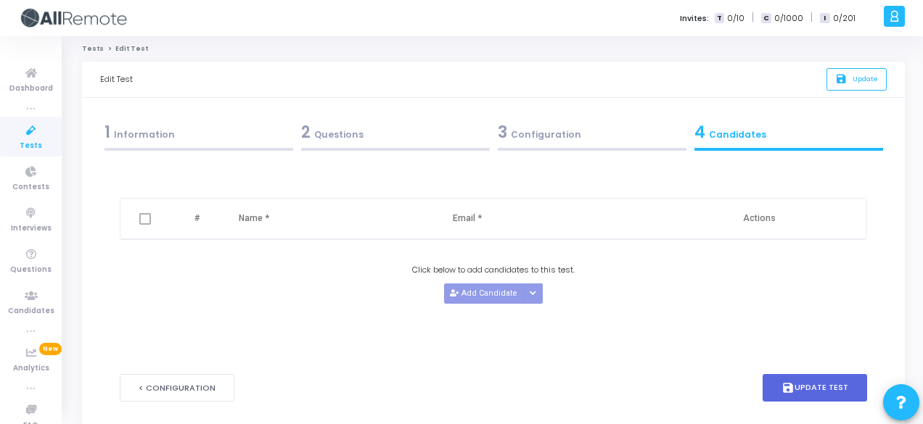
scroll to position [0, 0]
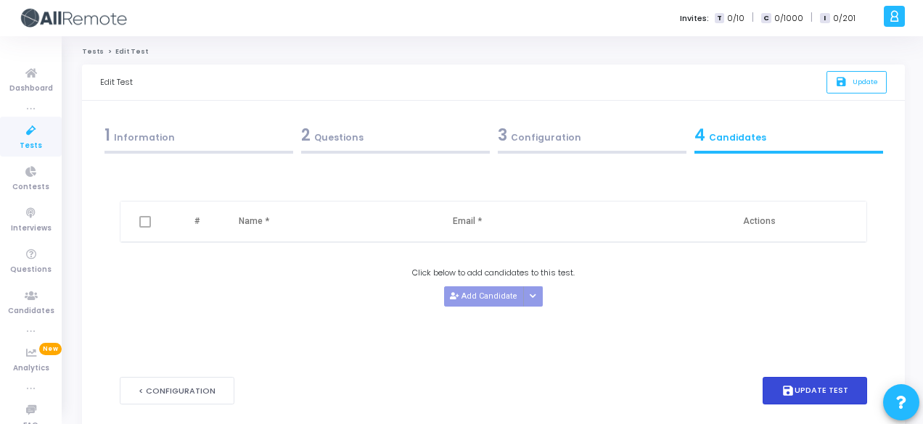
click at [817, 396] on button "save Update Test" at bounding box center [814, 391] width 104 height 28
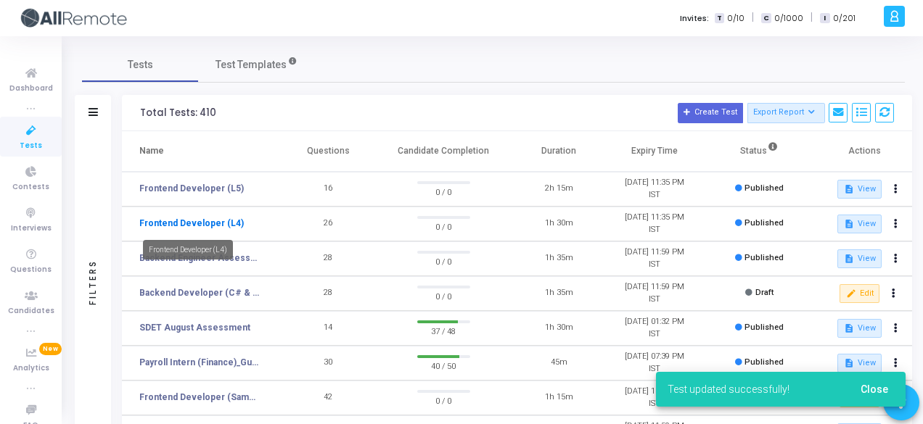
click at [219, 221] on link "Frontend Developer (L4)" at bounding box center [191, 223] width 104 height 13
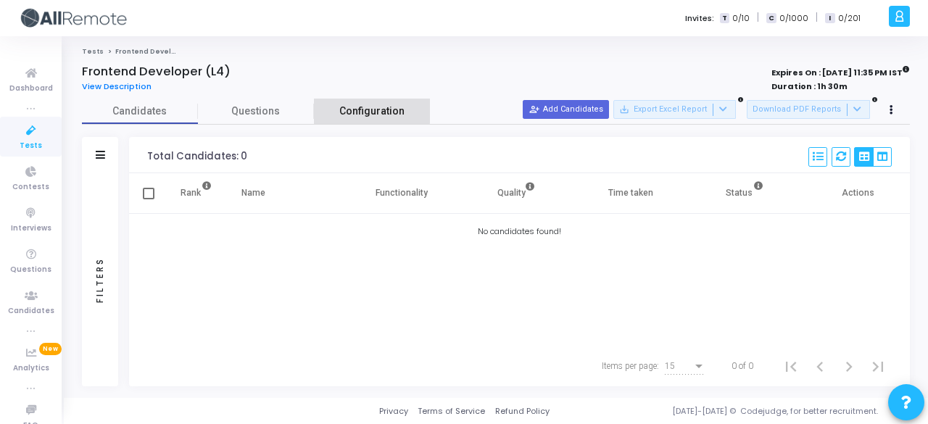
click at [348, 108] on span "Configuration" at bounding box center [371, 111] width 65 height 15
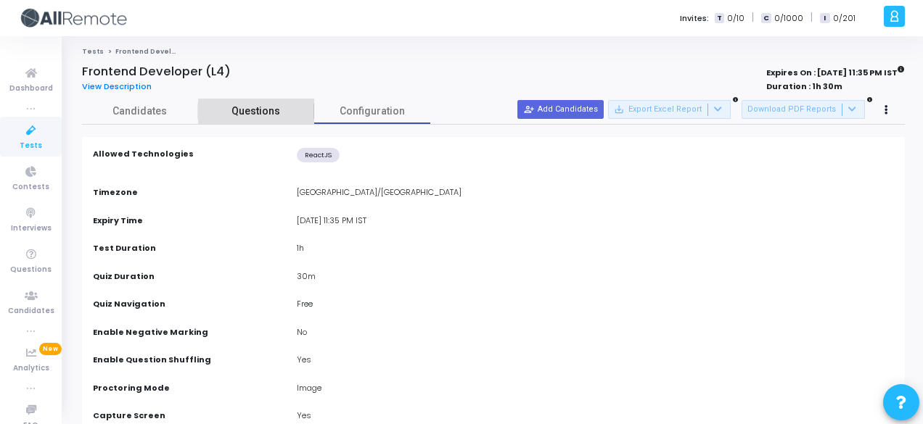
click at [267, 107] on span "Questions" at bounding box center [256, 111] width 116 height 15
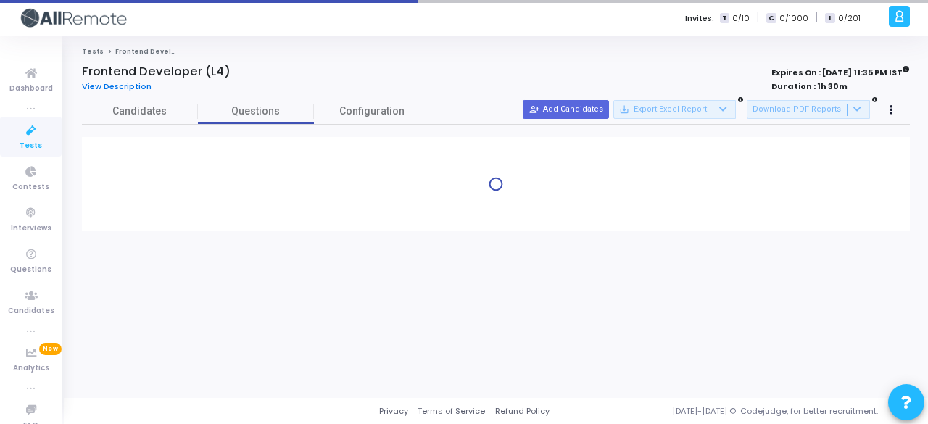
click at [116, 86] on span "View Description" at bounding box center [117, 87] width 70 height 12
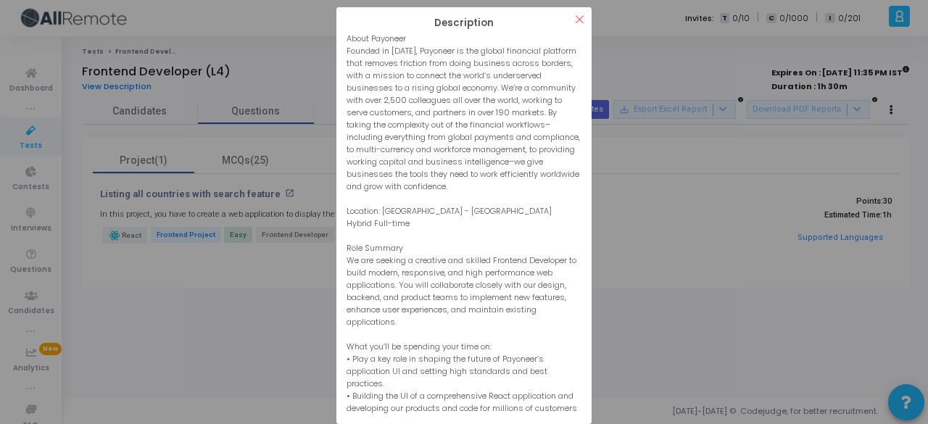
click at [578, 12] on button "×" at bounding box center [580, 19] width 24 height 24
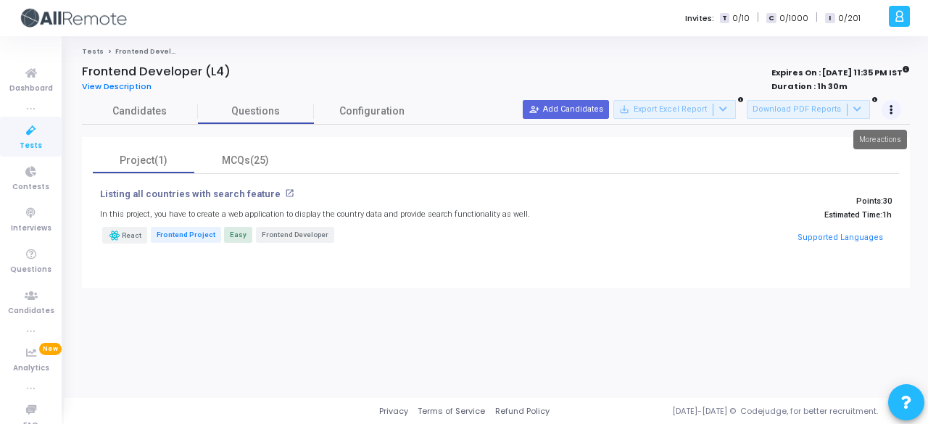
click at [892, 107] on icon at bounding box center [892, 110] width 4 height 7
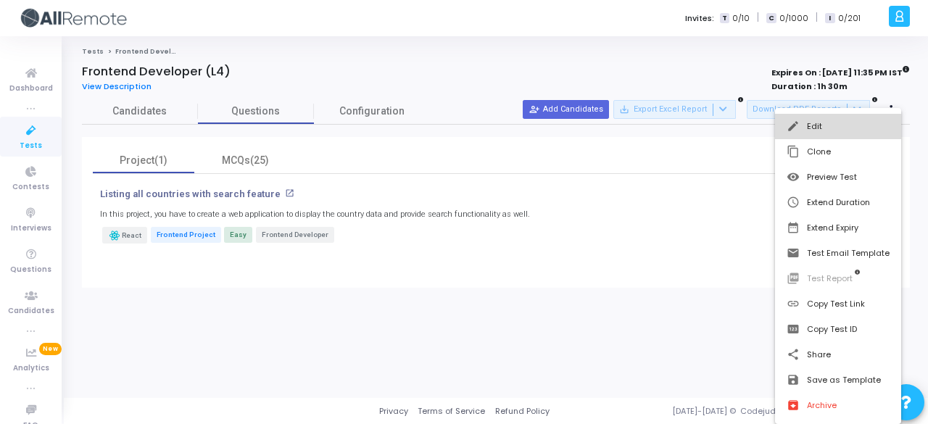
click at [843, 128] on button "edit Edit" at bounding box center [838, 126] width 126 height 25
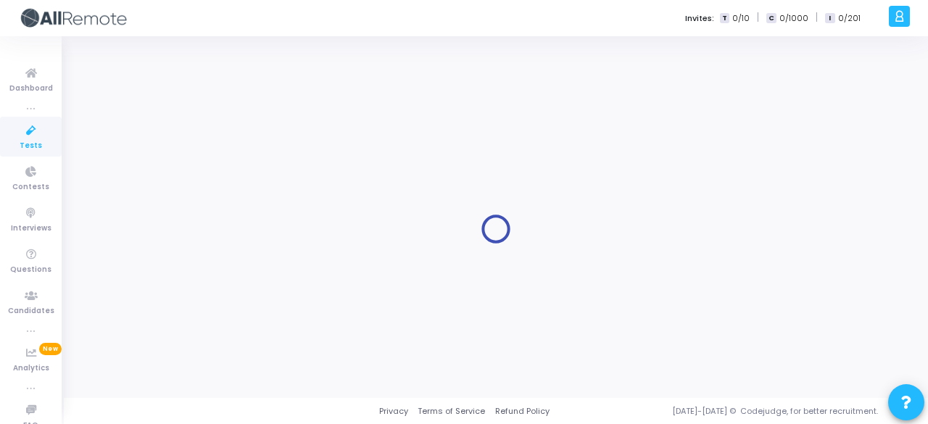
type input "Frontend Developer (L4)"
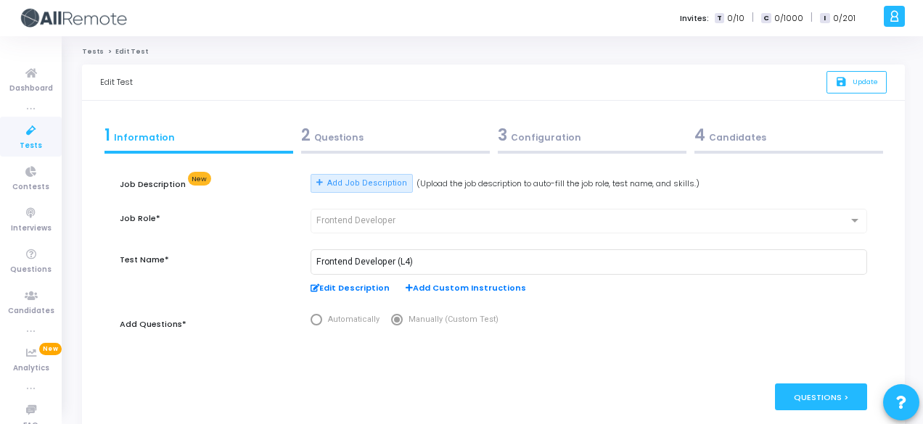
click at [331, 288] on span "Edit Description" at bounding box center [349, 288] width 79 height 12
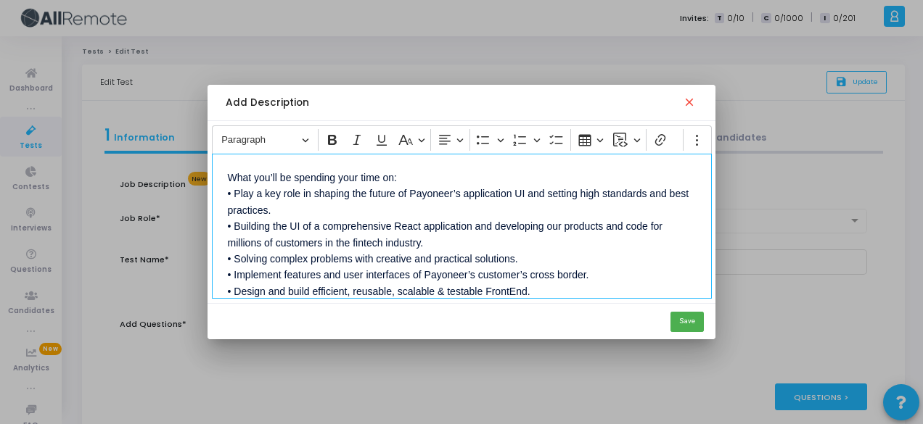
scroll to position [384, 0]
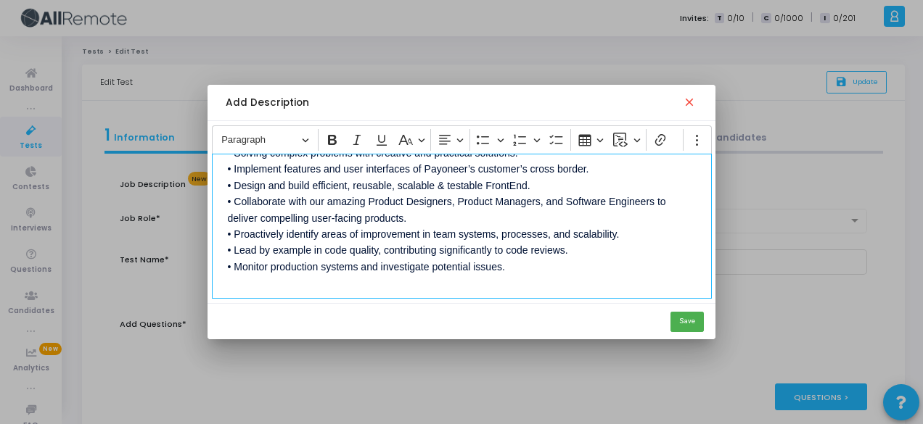
click at [522, 263] on p "About Payoneer Founded in [DATE], Payoneer is the global financial platform tha…" at bounding box center [462, 30] width 468 height 490
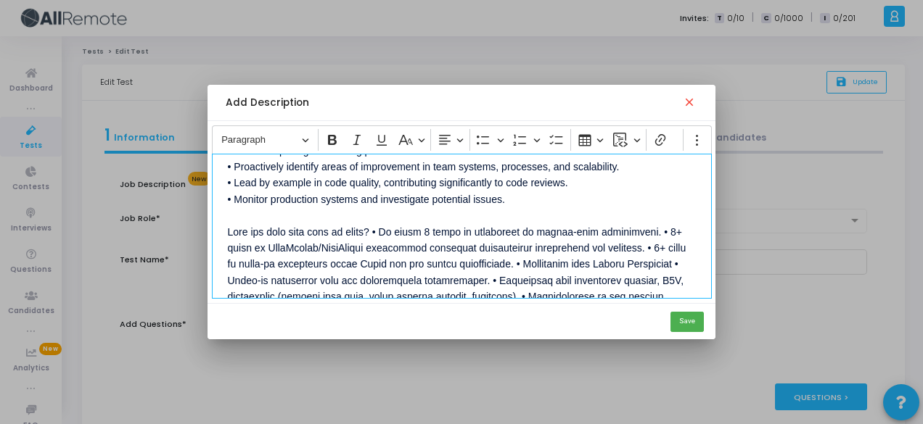
scroll to position [462, 0]
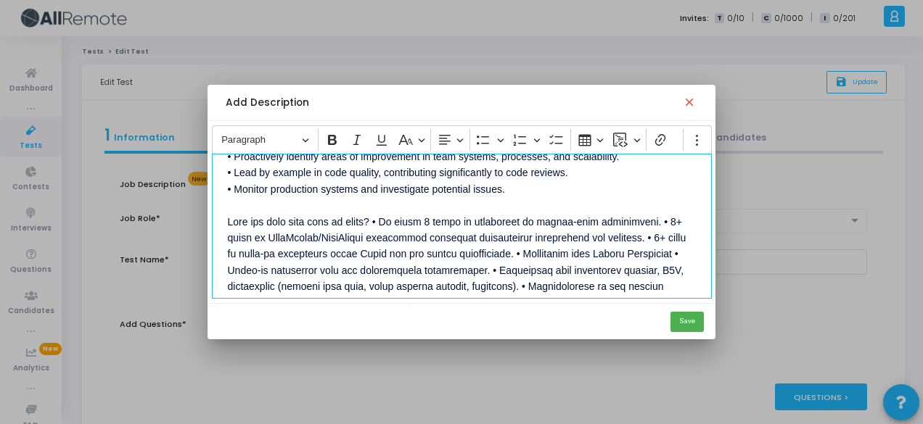
click at [374, 216] on p "About Payoneer Founded in [DATE], Payoneer is the global financial platform tha…" at bounding box center [462, 82] width 468 height 749
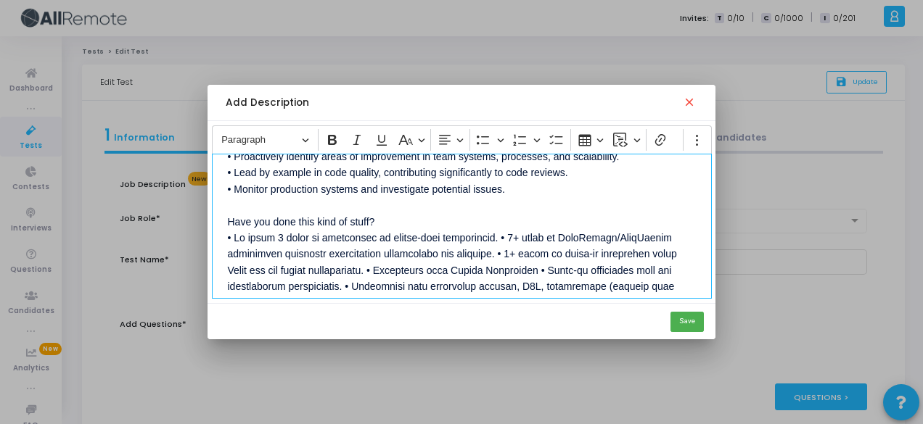
click at [489, 236] on p "About Payoneer Founded in [DATE], Payoneer is the global financial platform tha…" at bounding box center [462, 91] width 468 height 766
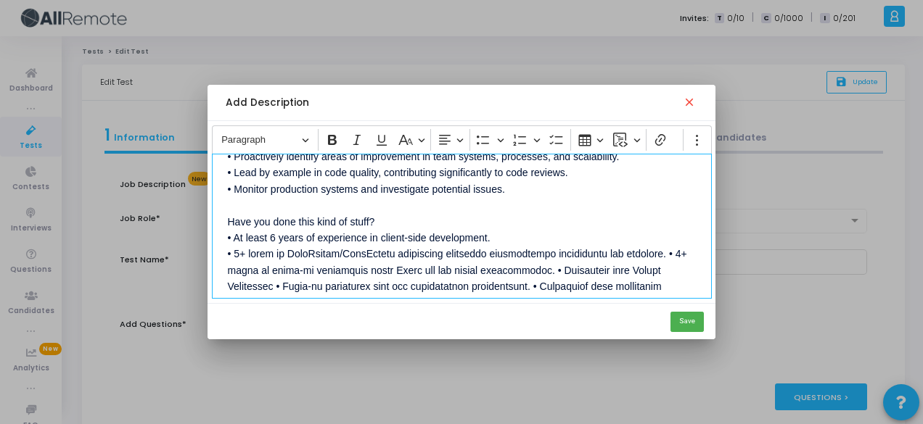
click at [558, 268] on p "About Payoneer Founded in [DATE], Payoneer is the global financial platform tha…" at bounding box center [462, 91] width 468 height 766
click at [672, 251] on p "About Payoneer Founded in [DATE], Payoneer is the global financial platform tha…" at bounding box center [462, 99] width 468 height 782
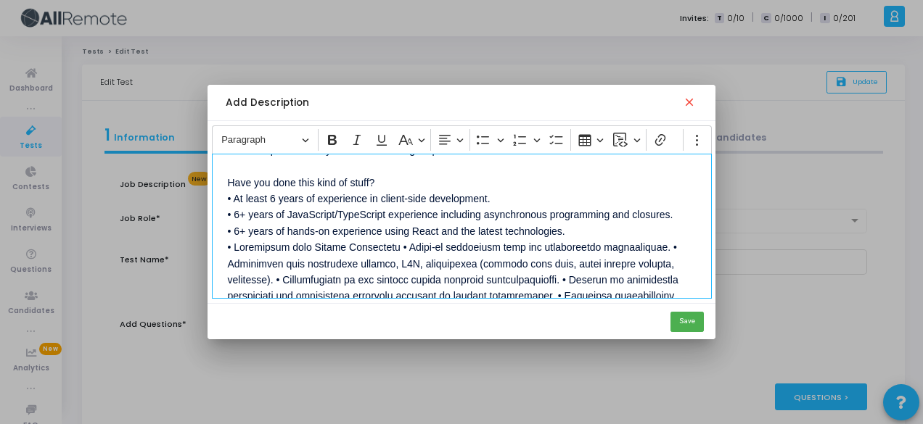
scroll to position [512, 0]
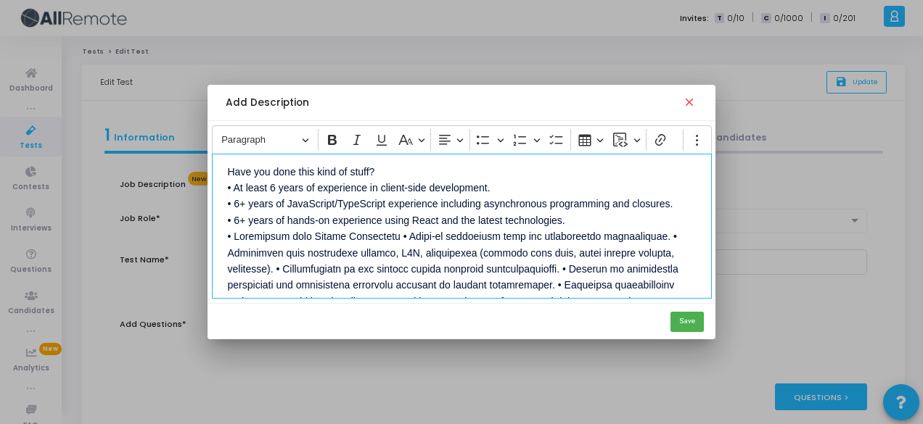
click at [395, 232] on p "About Payoneer Founded in [DATE], Payoneer is the global financial platform tha…" at bounding box center [462, 49] width 468 height 782
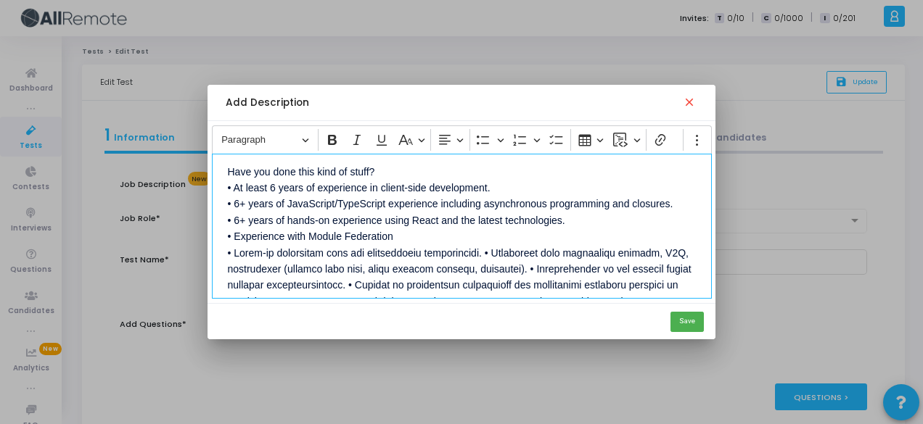
click at [490, 250] on p "About Payoneer Founded in [DATE], Payoneer is the global financial platform tha…" at bounding box center [462, 49] width 468 height 782
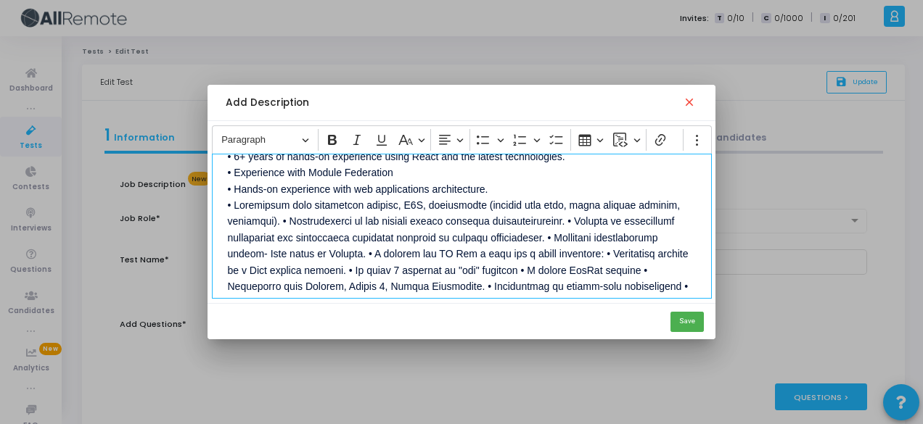
scroll to position [598, 0]
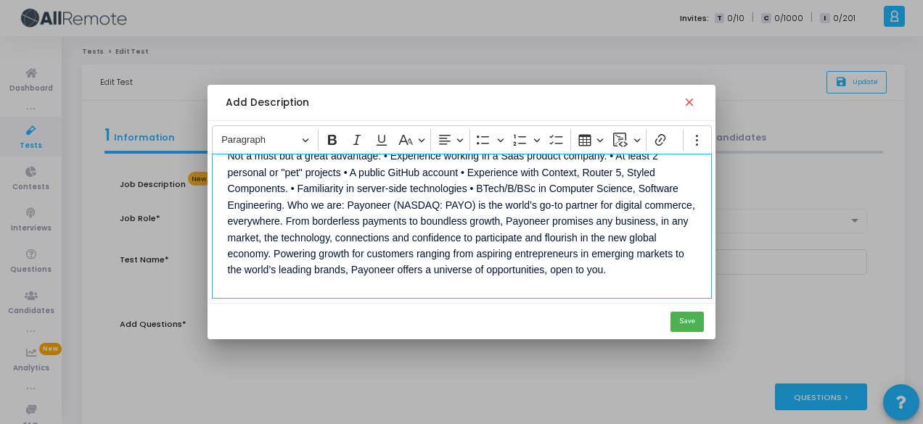
scroll to position [696, 0]
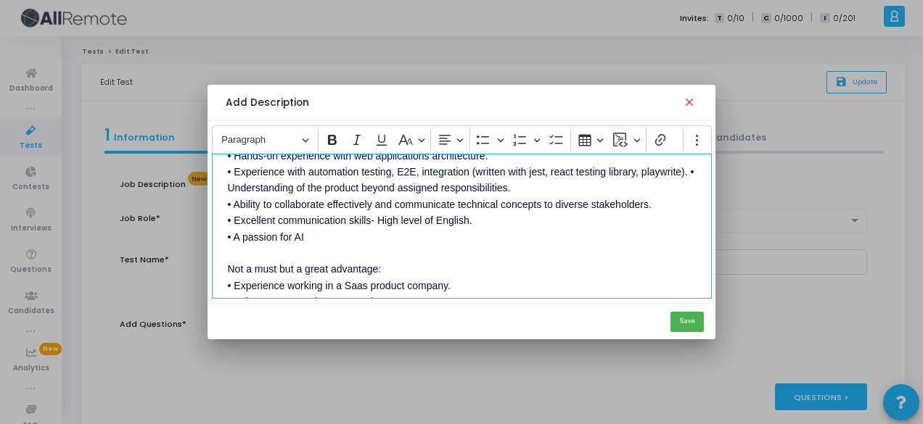
scroll to position [0, 0]
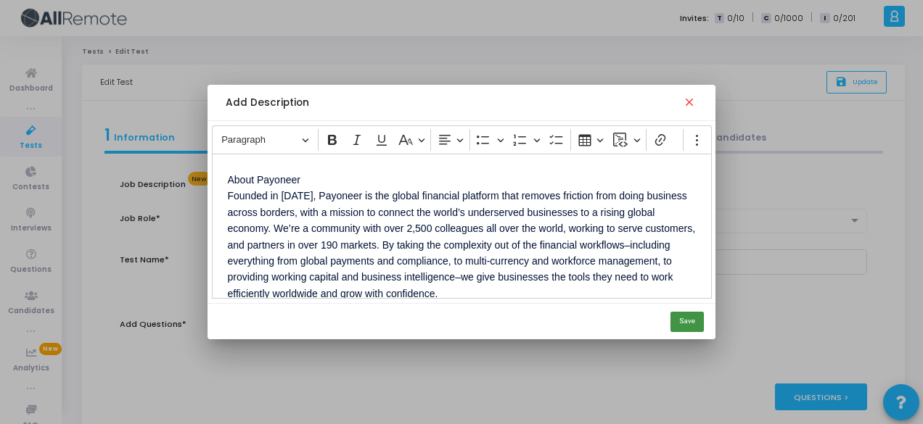
click at [703, 323] on button "Save" at bounding box center [686, 322] width 33 height 20
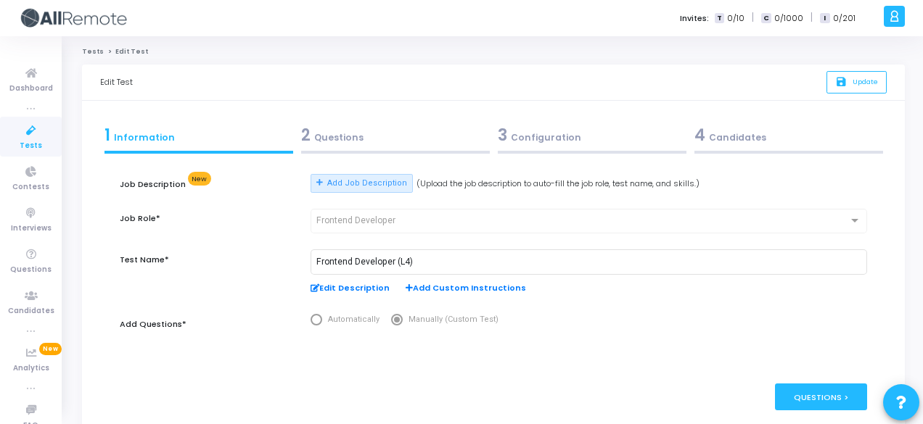
click at [342, 286] on span "Edit Description" at bounding box center [349, 288] width 79 height 12
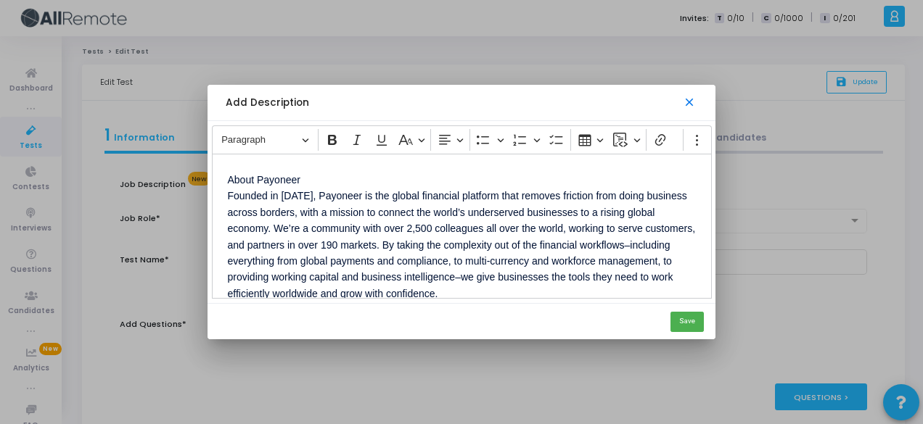
click at [695, 107] on mat-icon "close" at bounding box center [689, 103] width 15 height 15
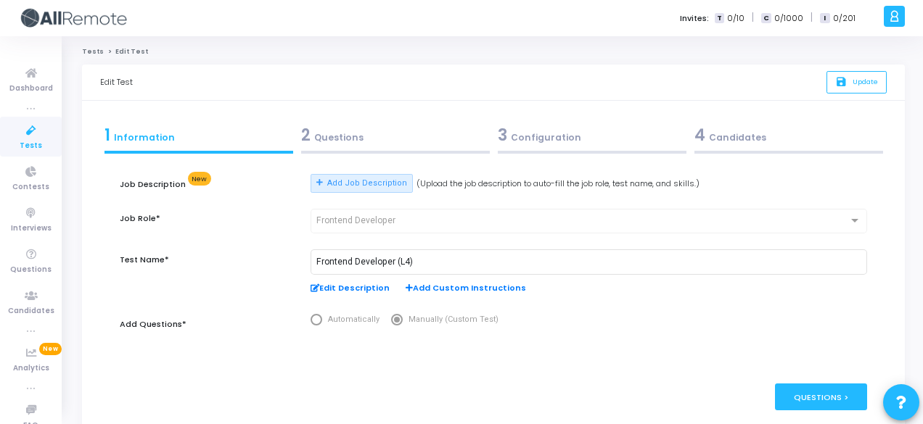
click at [376, 140] on div "2 Questions" at bounding box center [395, 135] width 189 height 24
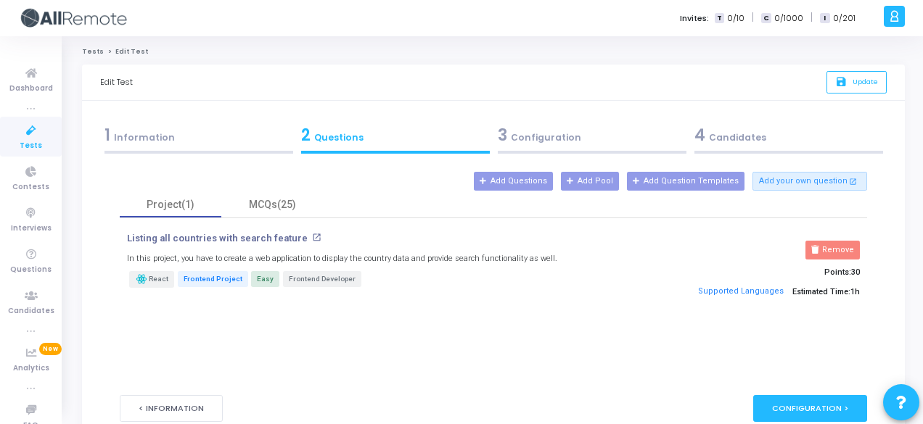
click at [540, 141] on div "3 Configuration" at bounding box center [592, 135] width 189 height 24
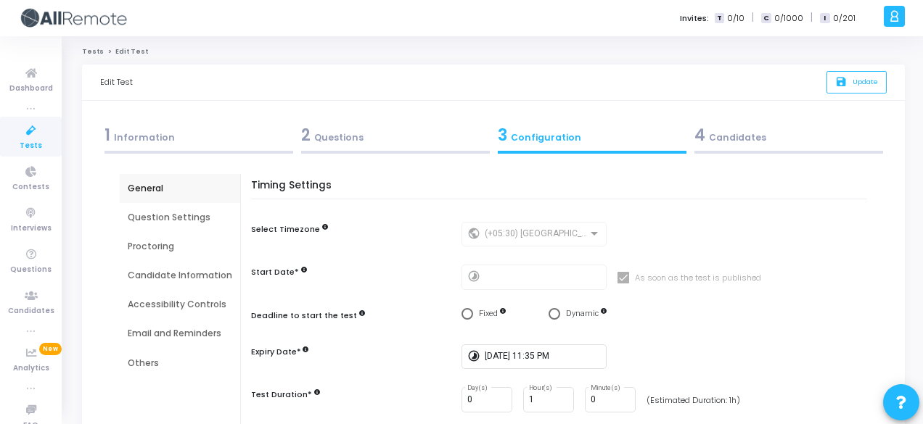
click at [789, 141] on div "4 Candidates" at bounding box center [788, 135] width 189 height 24
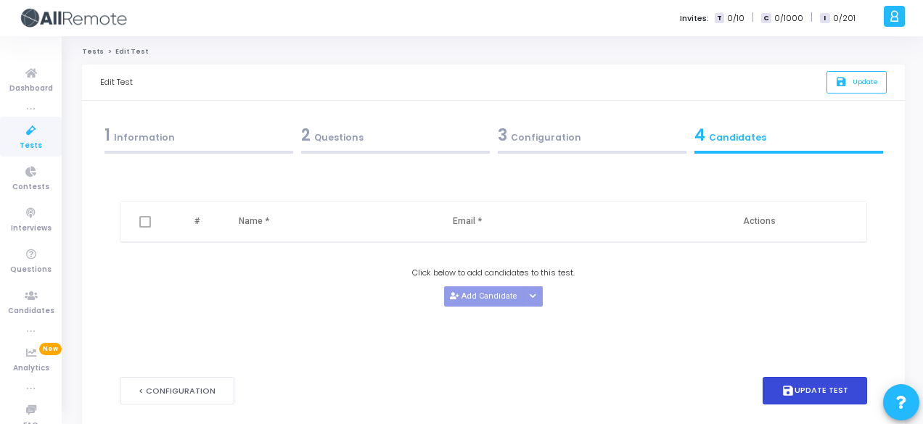
click at [819, 401] on button "save Update Test" at bounding box center [814, 391] width 104 height 28
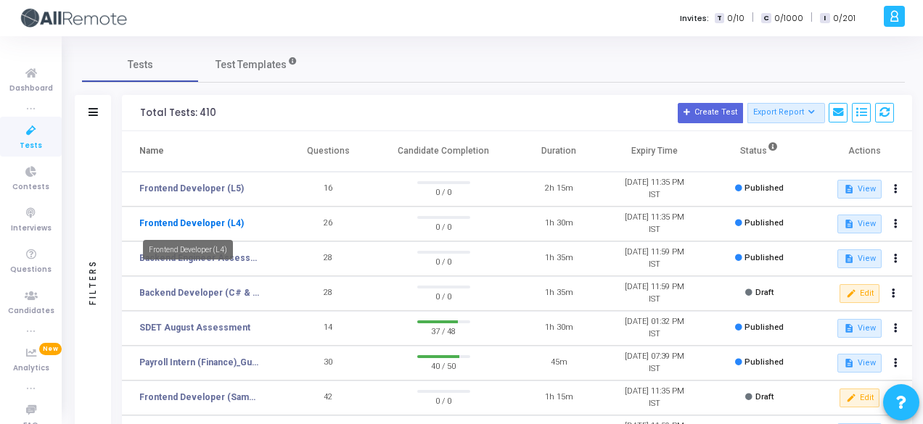
click at [230, 224] on link "Frontend Developer (L4)" at bounding box center [191, 223] width 104 height 13
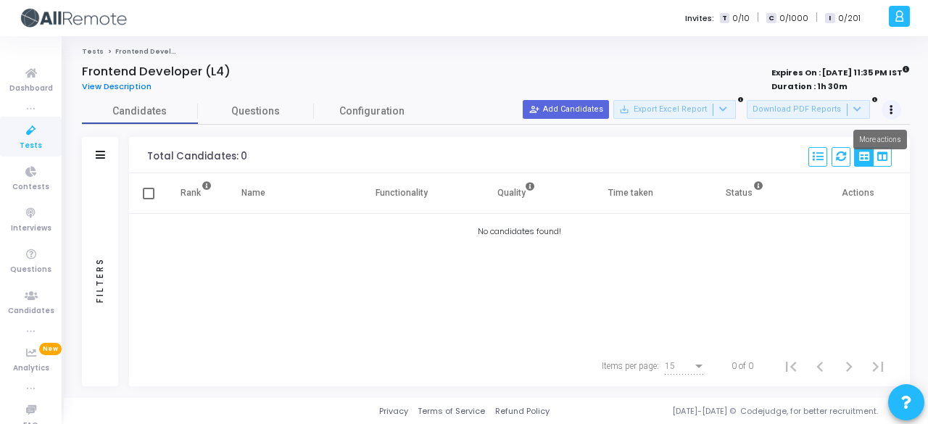
click at [897, 108] on button at bounding box center [892, 110] width 20 height 20
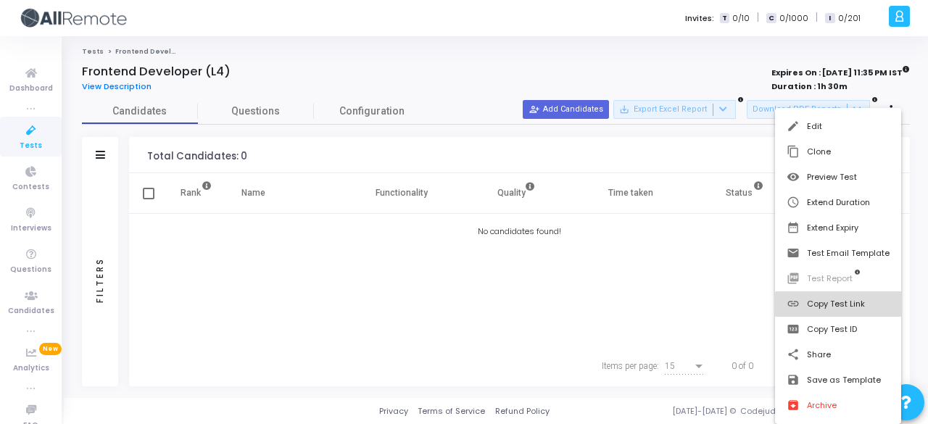
click at [865, 305] on button "link Copy Test Link" at bounding box center [838, 304] width 126 height 25
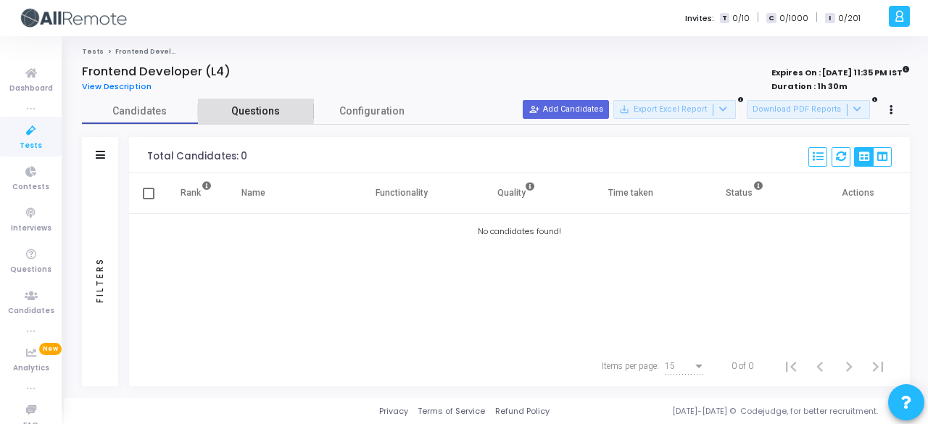
click at [249, 110] on span "Questions" at bounding box center [256, 111] width 116 height 15
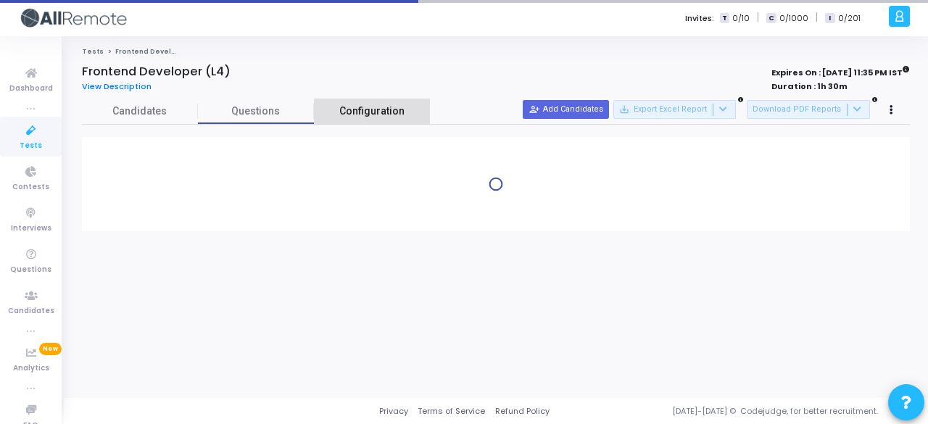
click at [347, 109] on span "Configuration" at bounding box center [371, 111] width 65 height 15
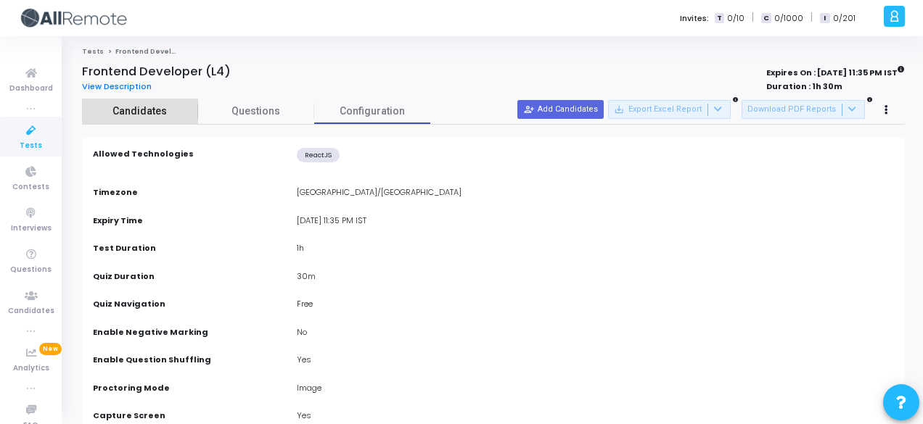
click at [176, 106] on span "Candidates" at bounding box center [140, 111] width 116 height 15
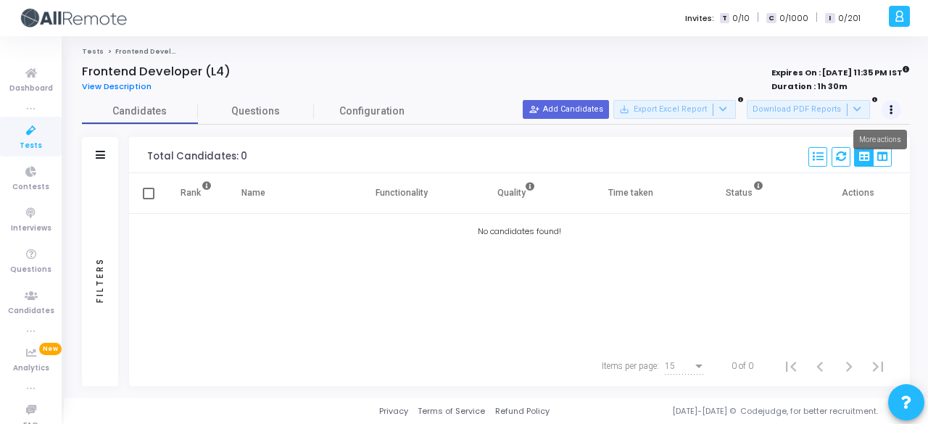
click at [890, 107] on icon at bounding box center [892, 110] width 4 height 7
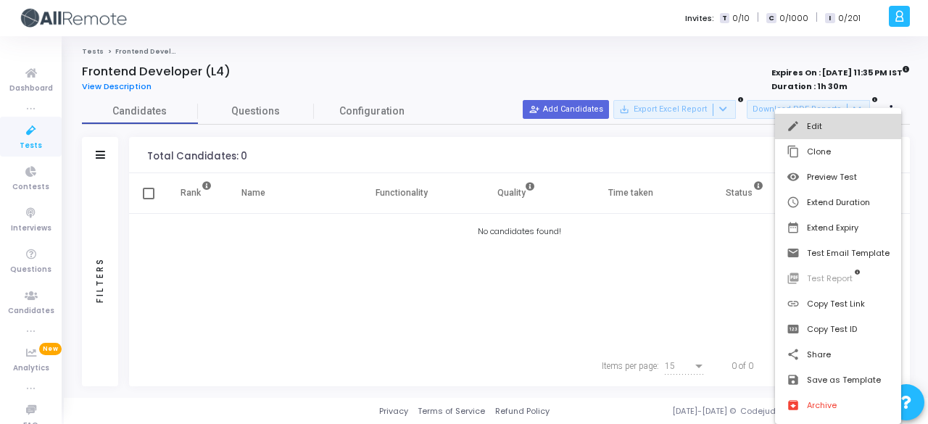
click at [824, 136] on button "edit Edit" at bounding box center [838, 126] width 126 height 25
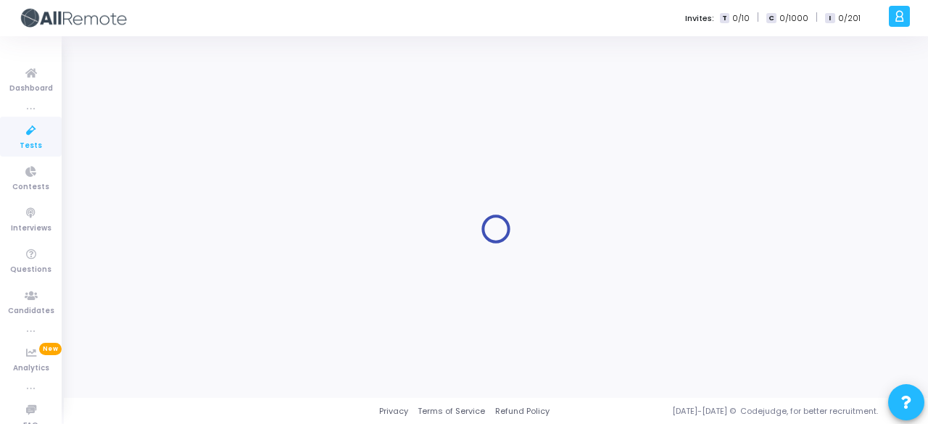
type input "Frontend Developer (L4)"
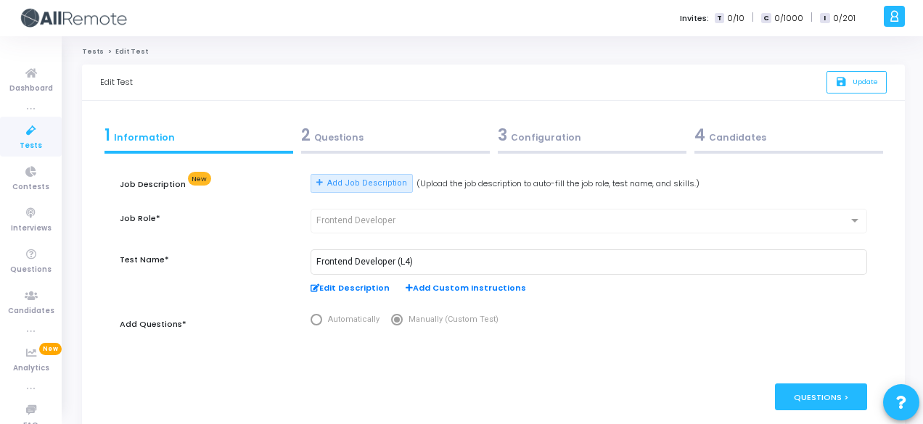
scroll to position [63, 0]
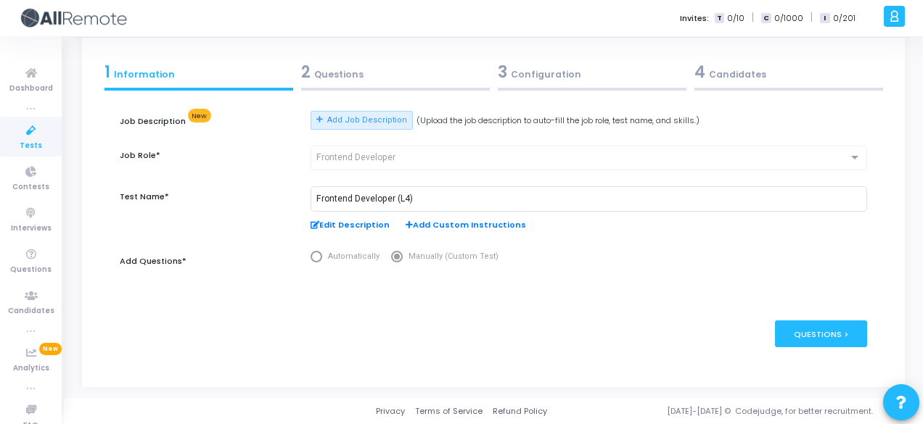
click at [362, 78] on div "2 Questions" at bounding box center [395, 72] width 189 height 24
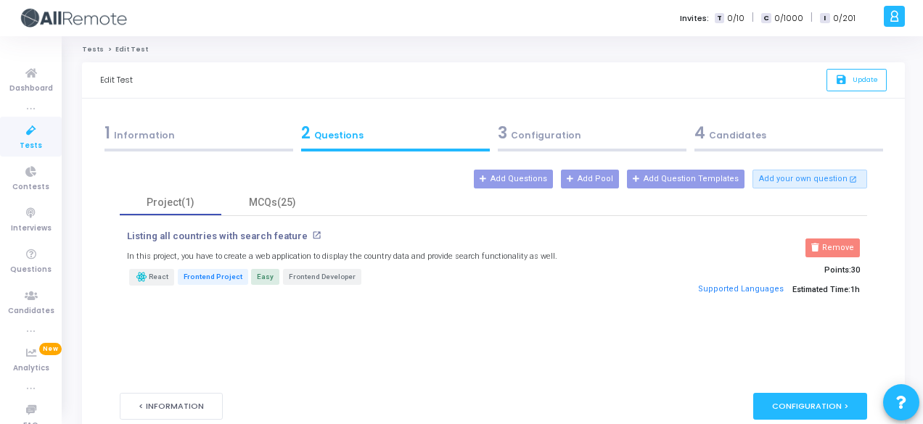
scroll to position [0, 0]
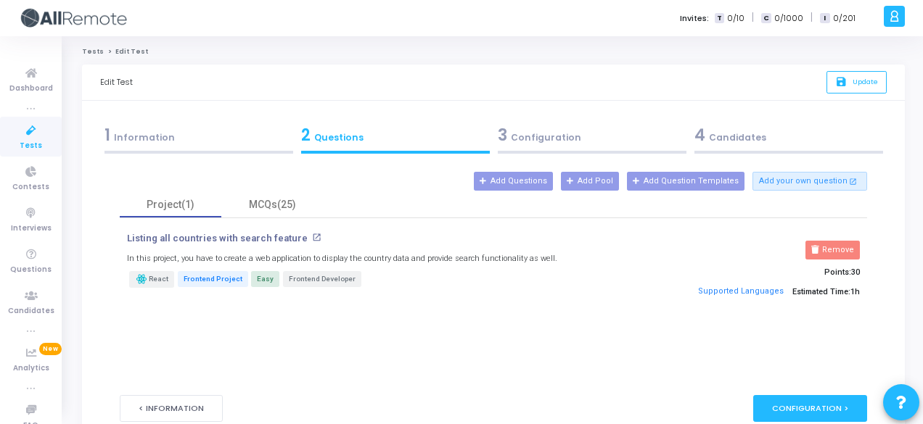
click at [236, 131] on div "1 Information" at bounding box center [198, 135] width 189 height 24
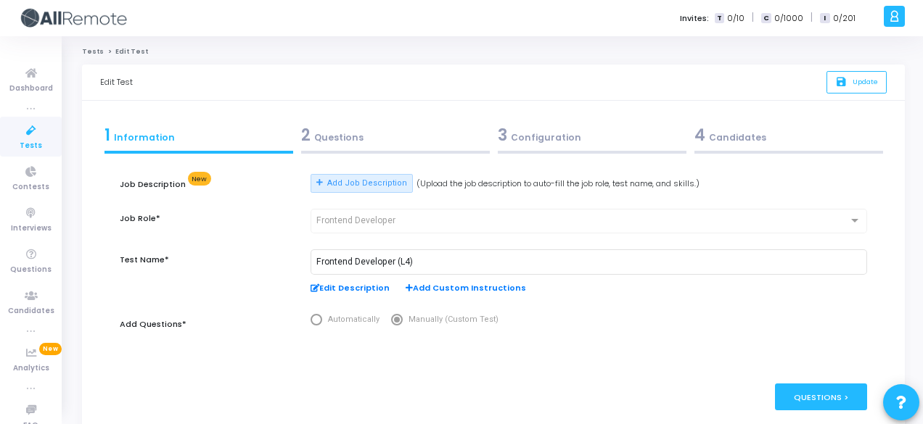
click at [416, 143] on div "2 Questions" at bounding box center [395, 135] width 189 height 24
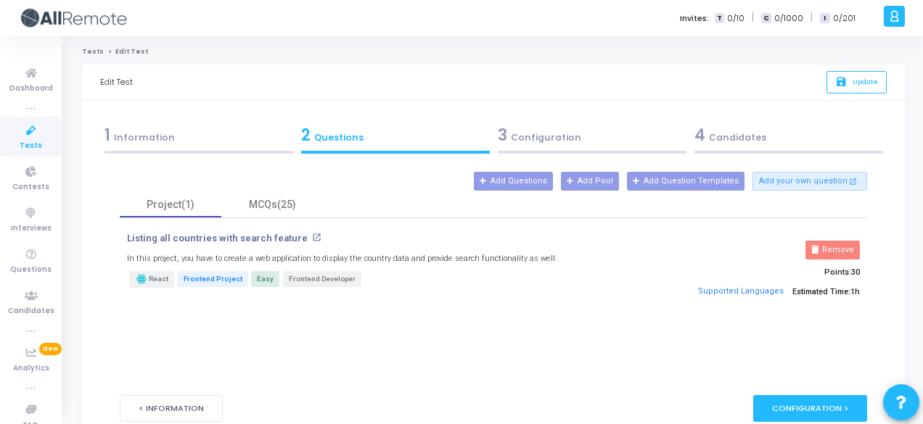
click at [580, 141] on div "3 Configuration" at bounding box center [592, 135] width 189 height 24
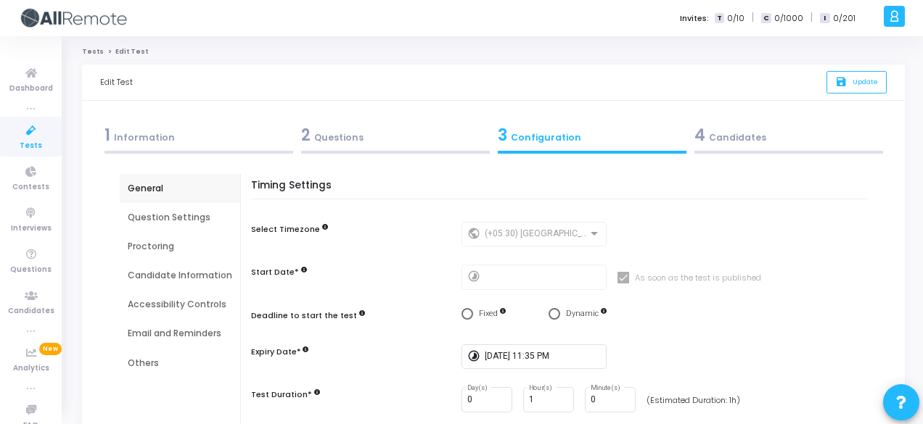
click at [186, 275] on div "Candidate Information" at bounding box center [180, 275] width 104 height 13
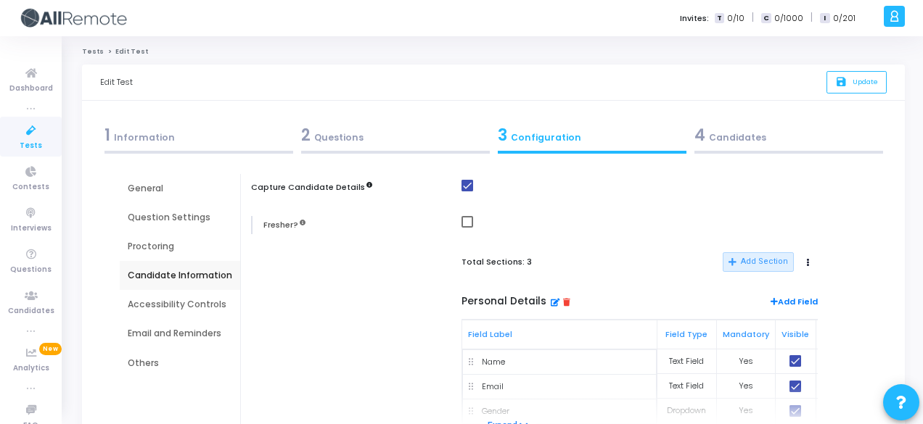
click at [173, 136] on div "1 Information" at bounding box center [198, 135] width 189 height 24
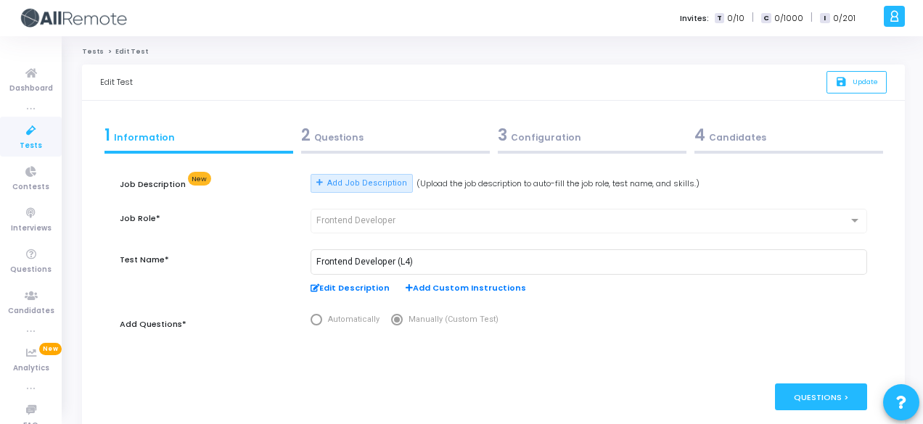
click at [361, 282] on span "Edit Description" at bounding box center [349, 288] width 79 height 12
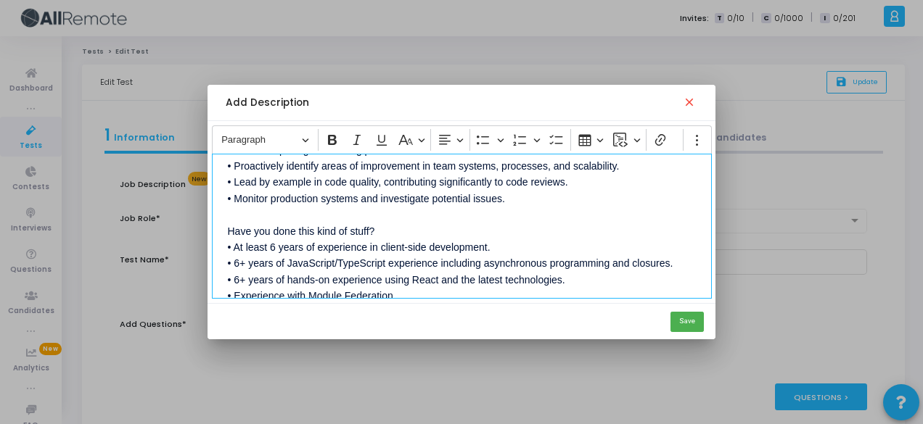
scroll to position [464, 0]
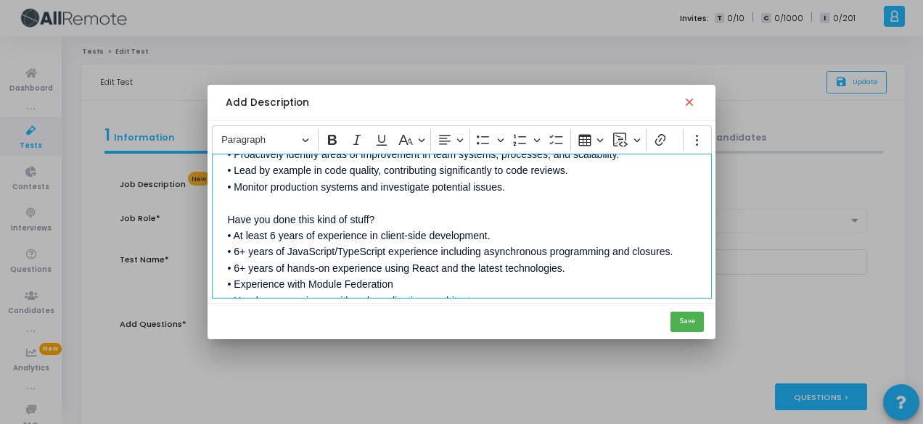
click at [273, 234] on p "About Payoneer Founded in [DATE], Payoneer is the global financial platform tha…" at bounding box center [462, 89] width 468 height 766
click at [235, 253] on p "About Payoneer Founded in [DATE], Payoneer is the global financial platform tha…" at bounding box center [462, 89] width 468 height 766
click at [235, 268] on p "About Payoneer Founded in [DATE], Payoneer is the global financial platform tha…" at bounding box center [462, 89] width 468 height 766
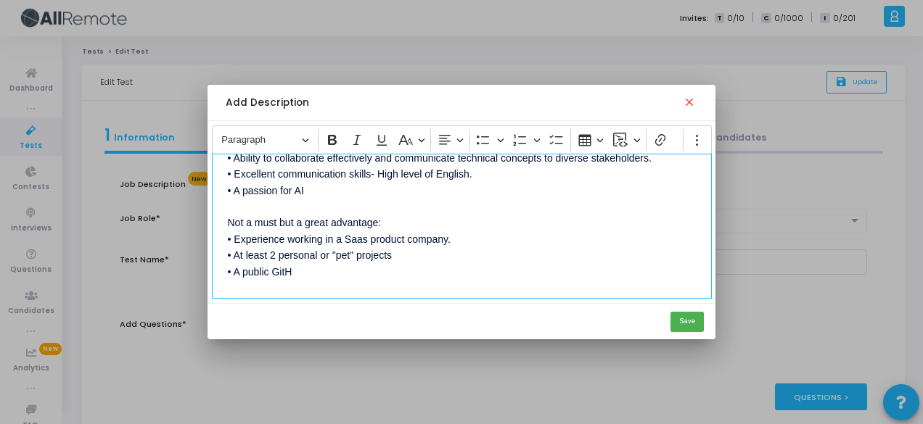
scroll to position [661, 0]
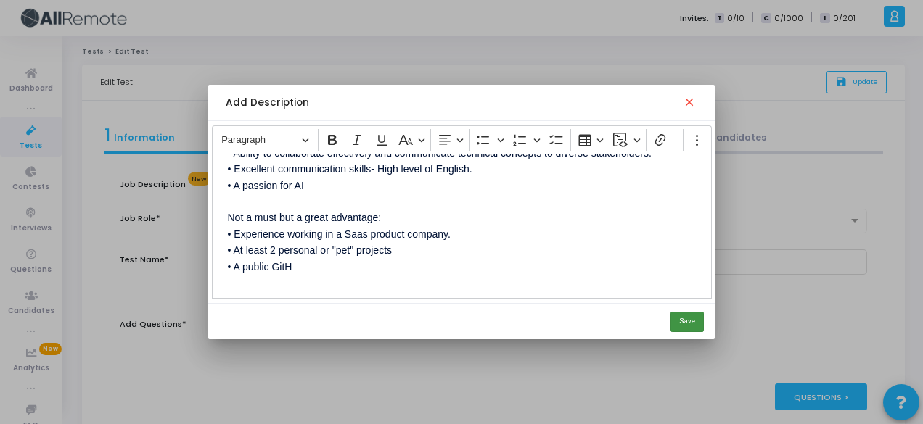
click at [700, 323] on button "Save" at bounding box center [686, 322] width 33 height 20
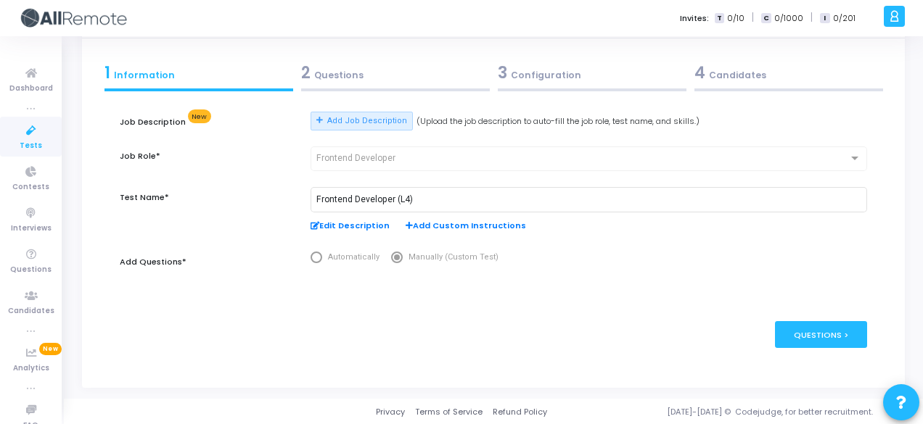
scroll to position [63, 0]
click at [826, 334] on div "Questions >" at bounding box center [821, 334] width 92 height 27
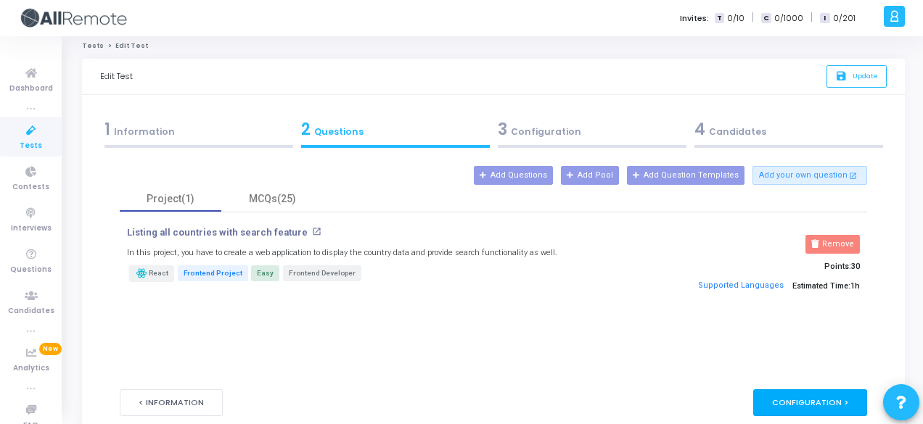
scroll to position [0, 0]
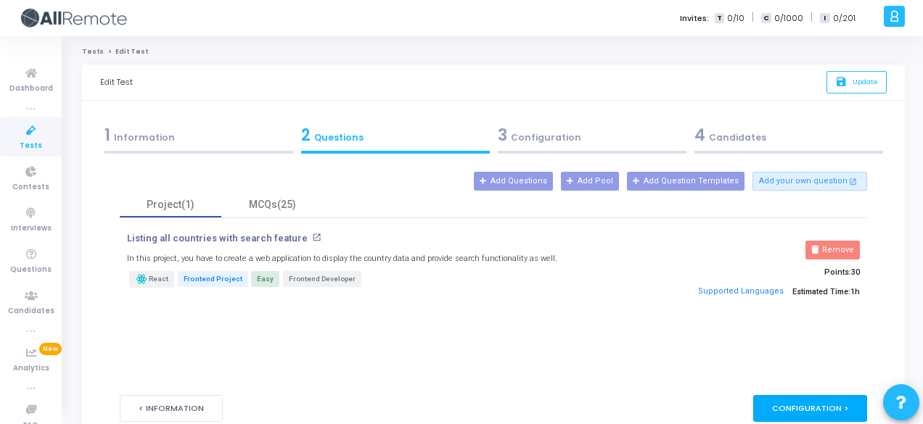
click at [826, 334] on div "Project(1) MCQs(25) Listing all countries with search feature open_in_new In th…" at bounding box center [493, 282] width 747 height 181
click at [838, 410] on div "Configuration >" at bounding box center [810, 408] width 114 height 27
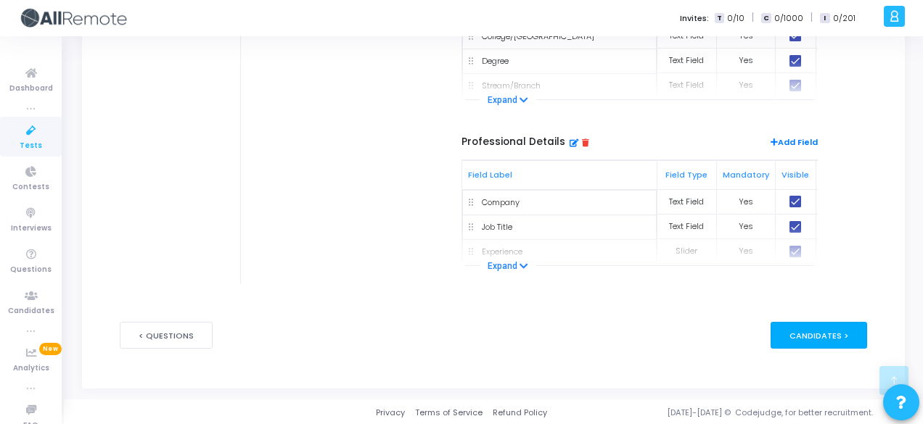
click at [827, 337] on div "Candidates >" at bounding box center [818, 335] width 96 height 27
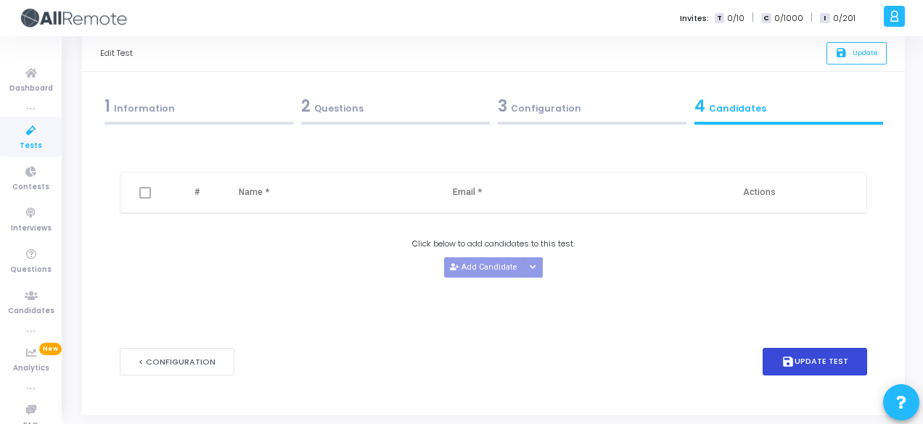
click at [827, 337] on div "< Configuration save Update Test" at bounding box center [493, 362] width 747 height 72
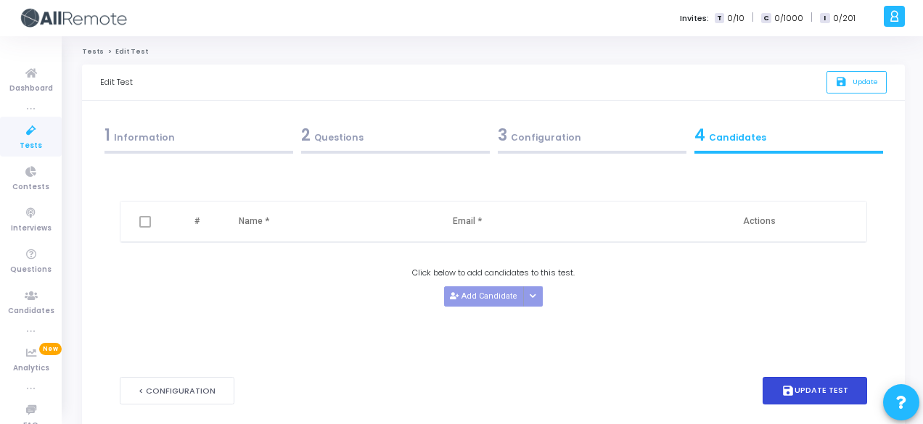
click at [833, 389] on button "save Update Test" at bounding box center [814, 391] width 104 height 28
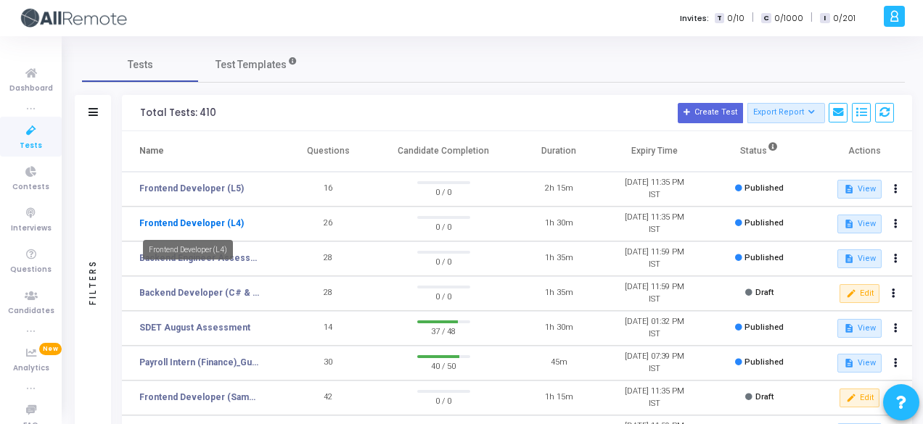
click at [200, 219] on link "Frontend Developer (L4)" at bounding box center [191, 223] width 104 height 13
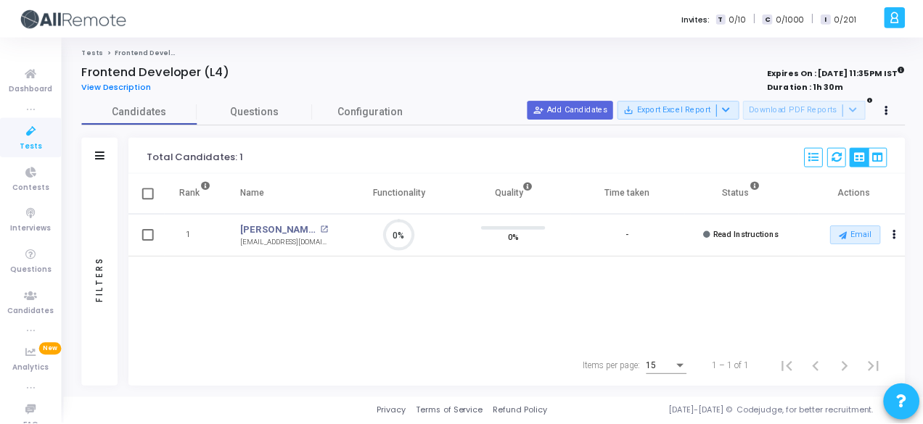
scroll to position [30, 36]
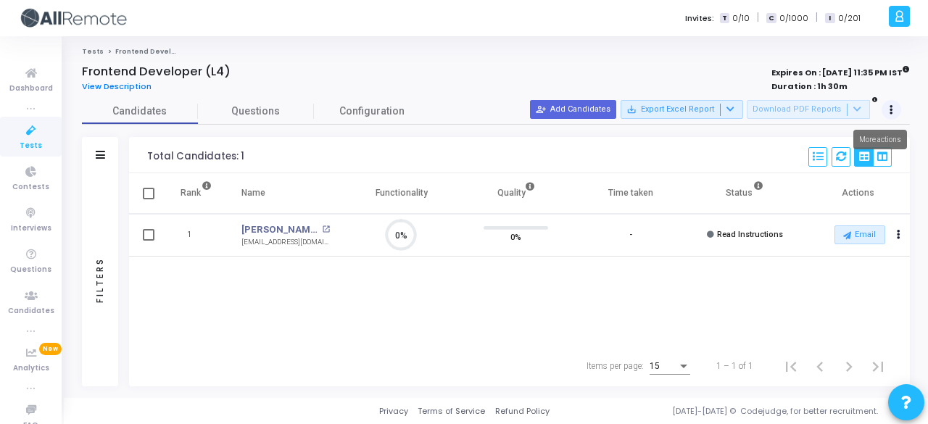
click at [896, 115] on button at bounding box center [892, 110] width 20 height 20
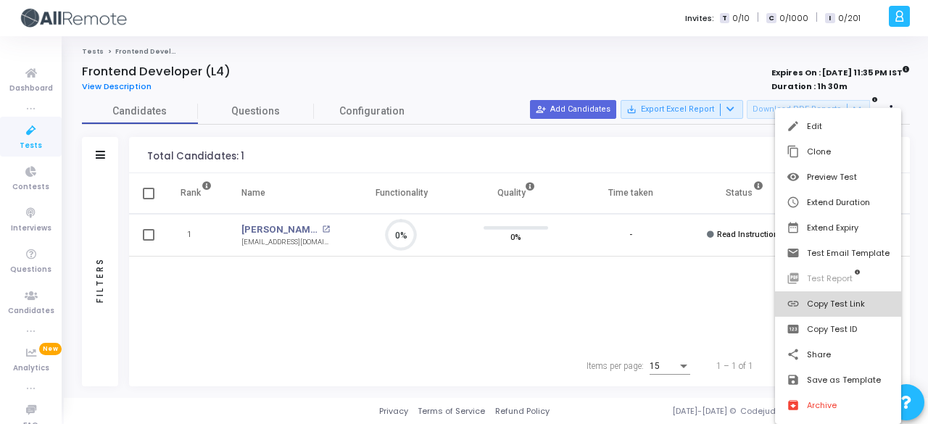
click at [845, 306] on button "link Copy Test Link" at bounding box center [838, 304] width 126 height 25
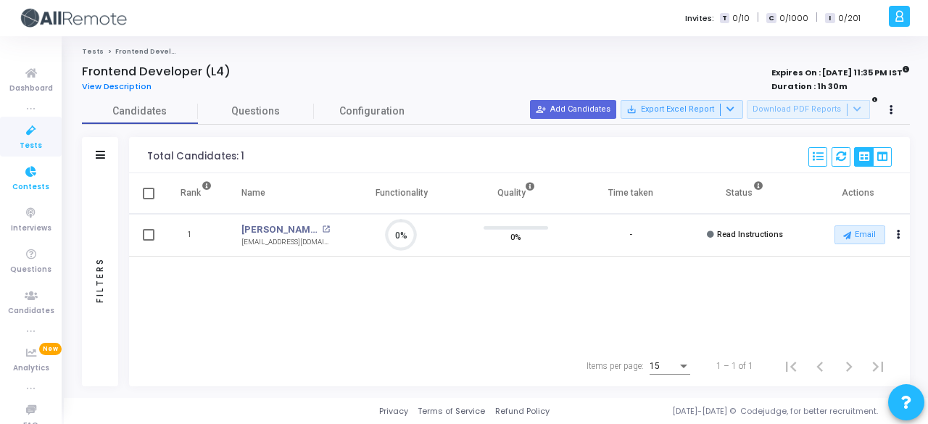
click at [24, 178] on icon at bounding box center [31, 172] width 30 height 18
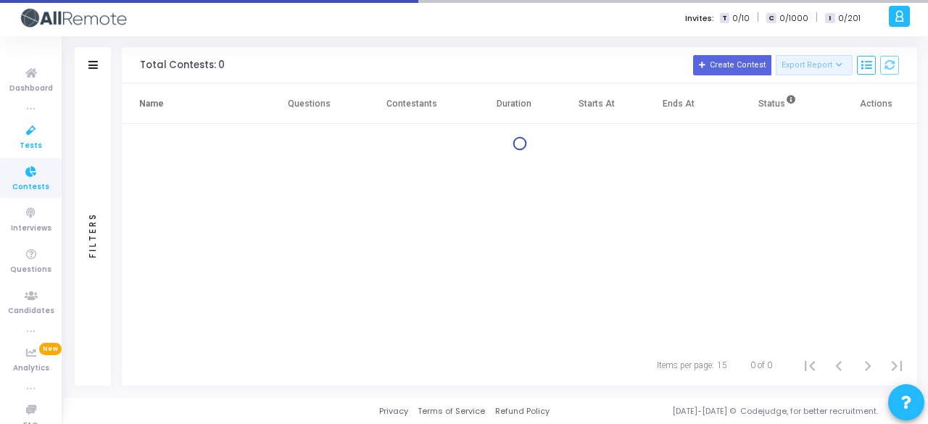
click at [24, 140] on span "Tests" at bounding box center [31, 146] width 22 height 12
